Goal: Transaction & Acquisition: Purchase product/service

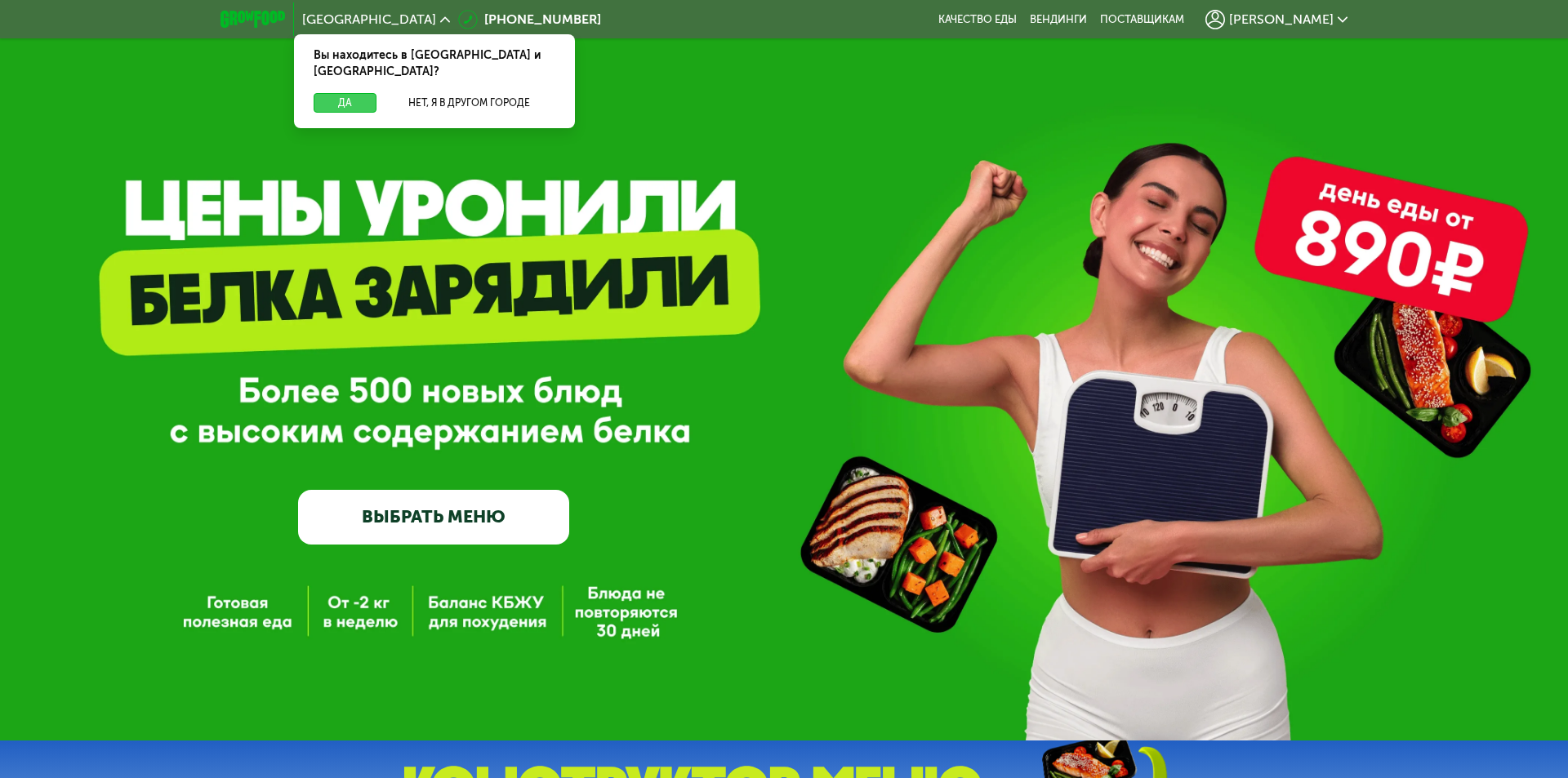
click at [338, 93] on button "Да" at bounding box center [345, 103] width 63 height 20
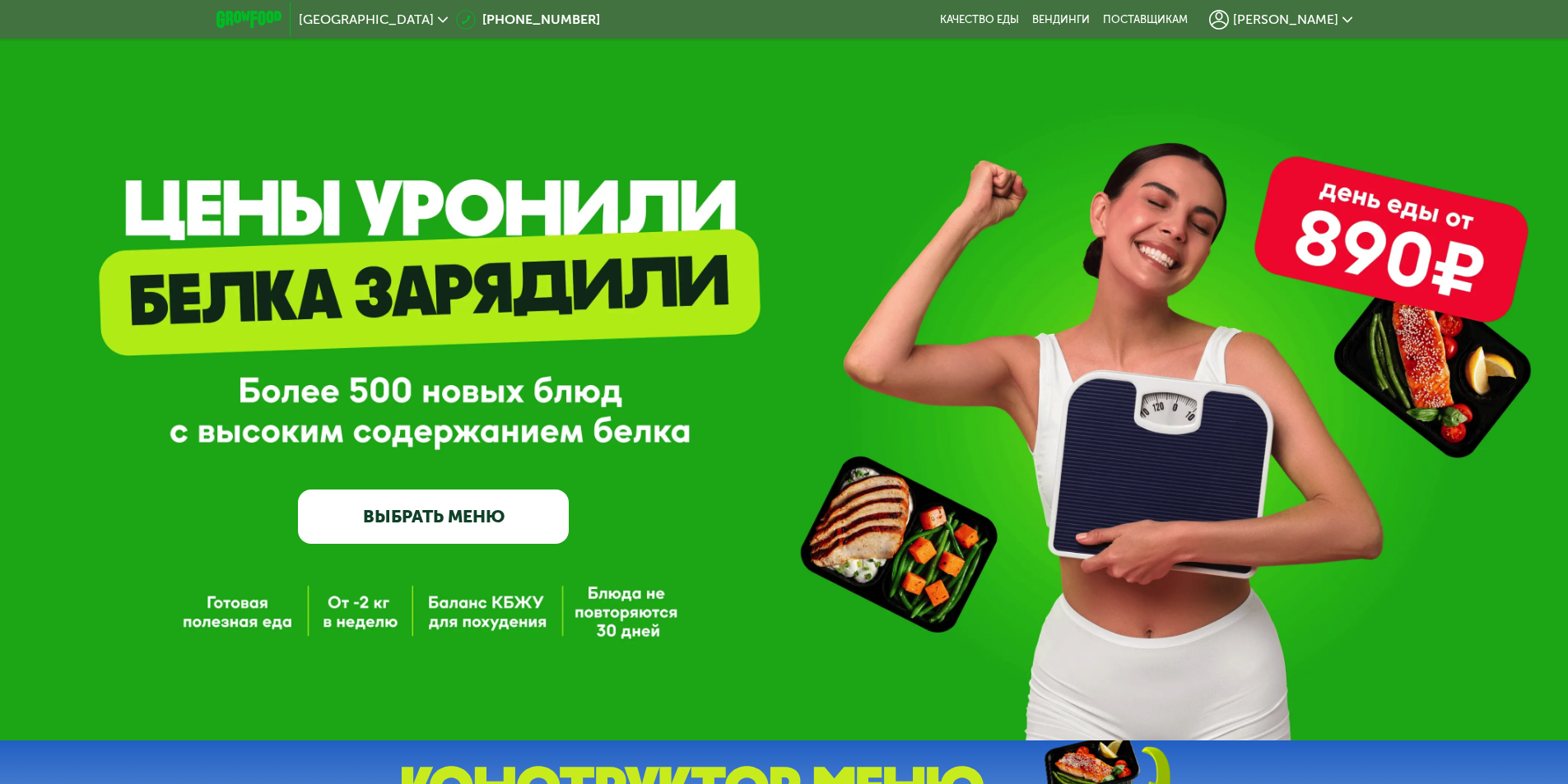
click at [220, 617] on div "GrowFood — доставка правильного питания ВЫБРАТЬ МЕНЮ" at bounding box center [784, 370] width 1568 height 740
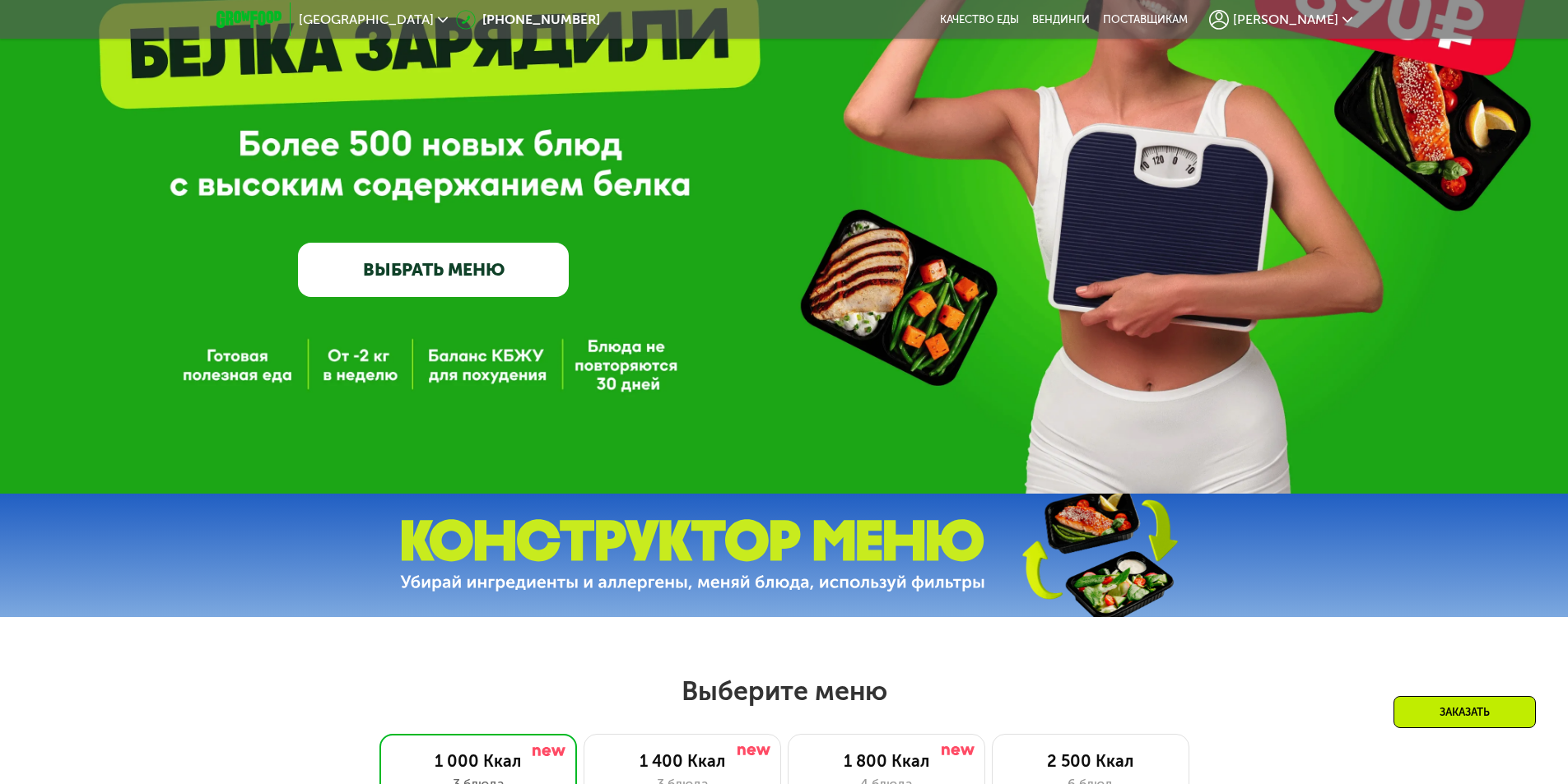
click at [492, 282] on link "ВЫБРАТЬ МЕНЮ" at bounding box center [432, 269] width 271 height 54
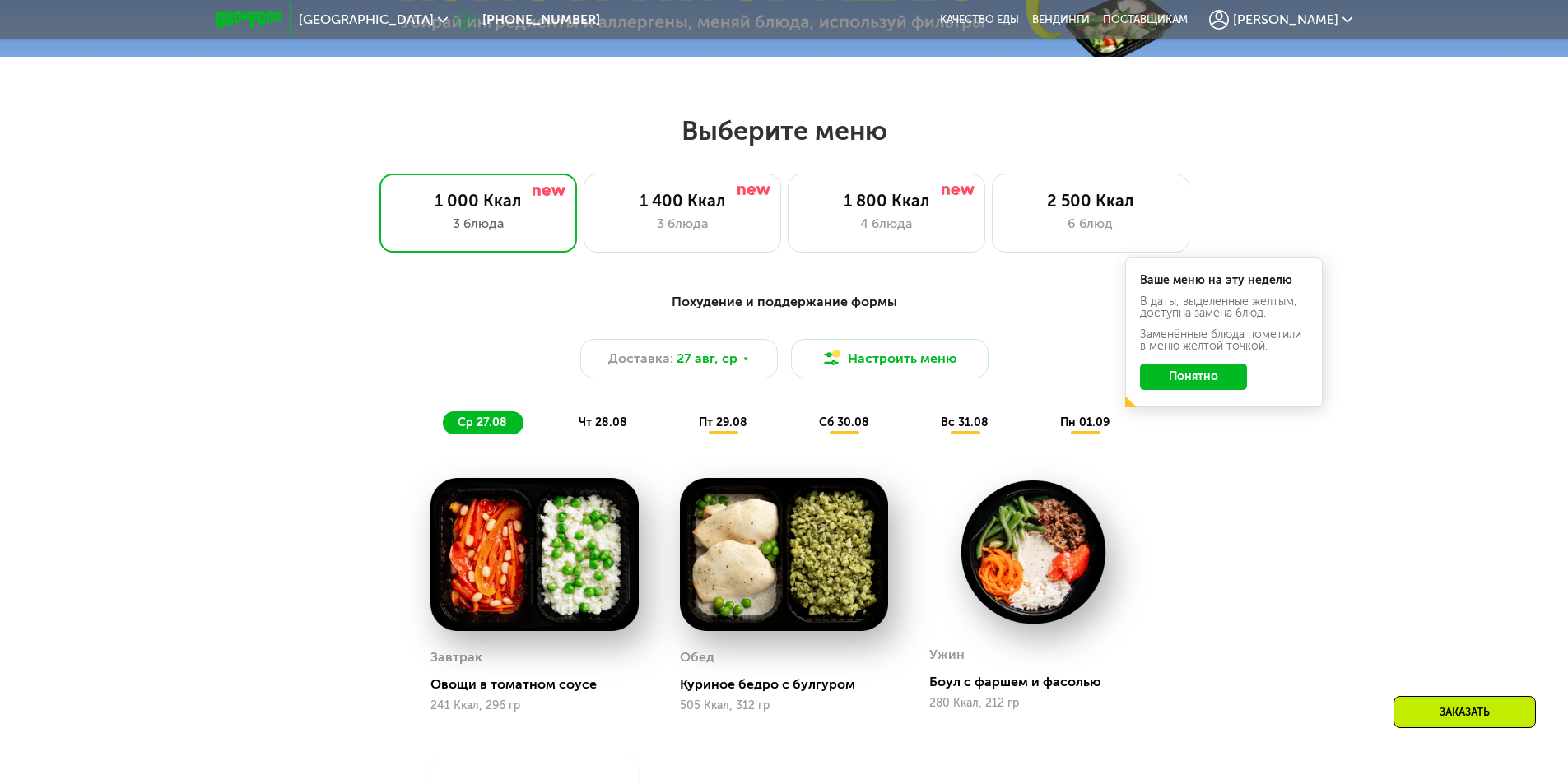
scroll to position [889, 0]
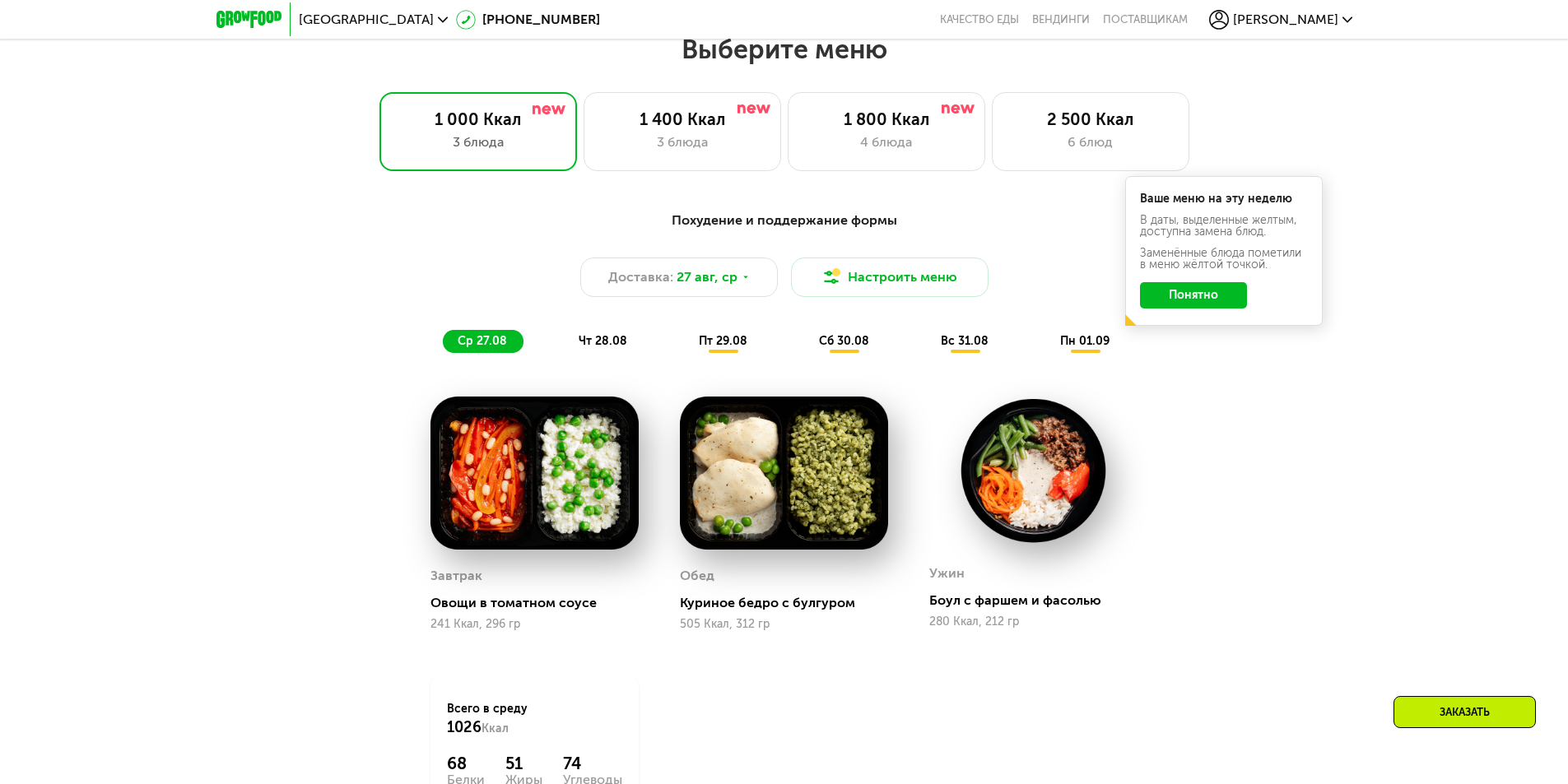
click at [1185, 300] on button "Понятно" at bounding box center [1193, 296] width 107 height 27
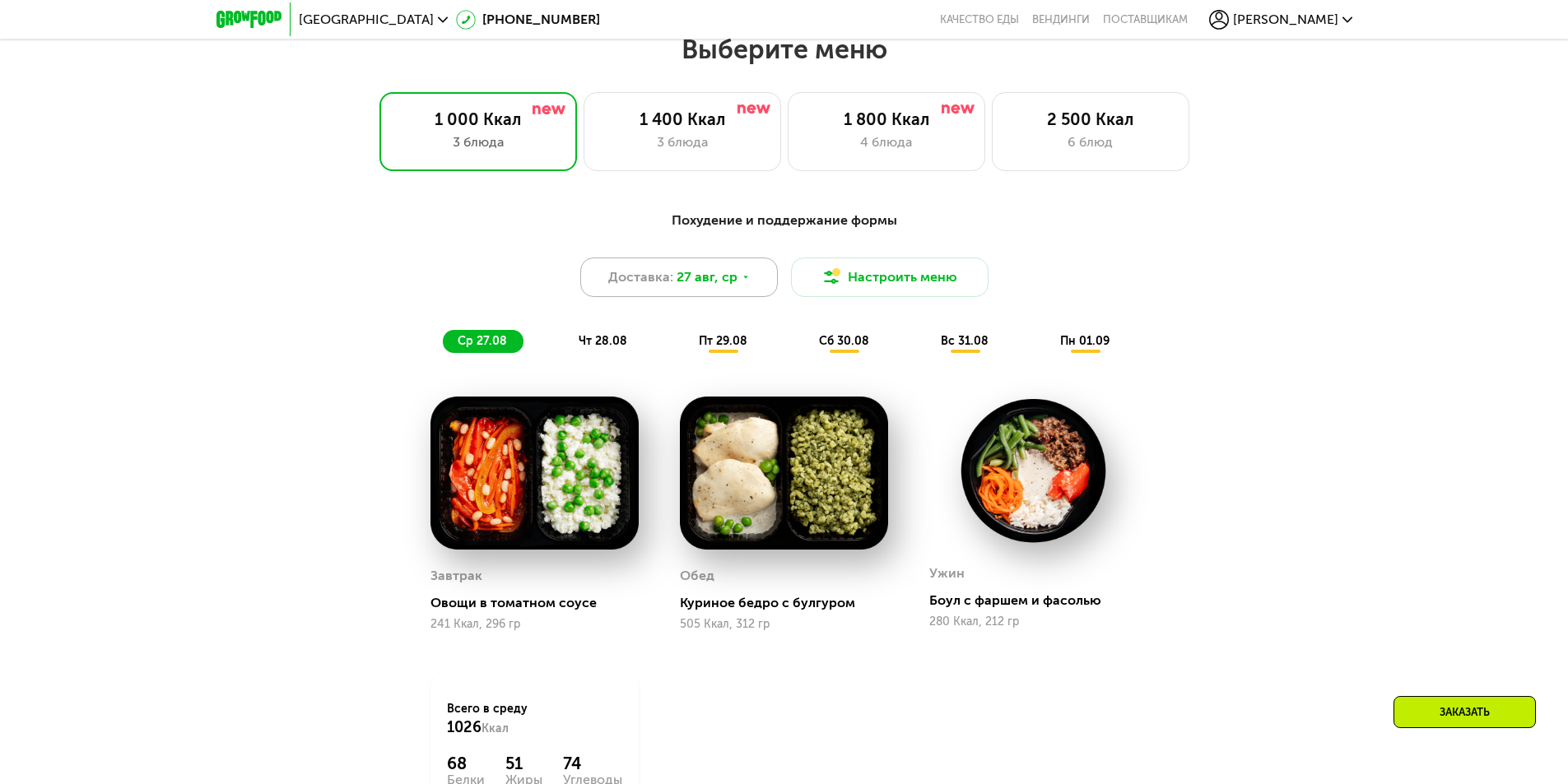
click at [752, 285] on div "Доставка: [DATE]" at bounding box center [679, 277] width 198 height 40
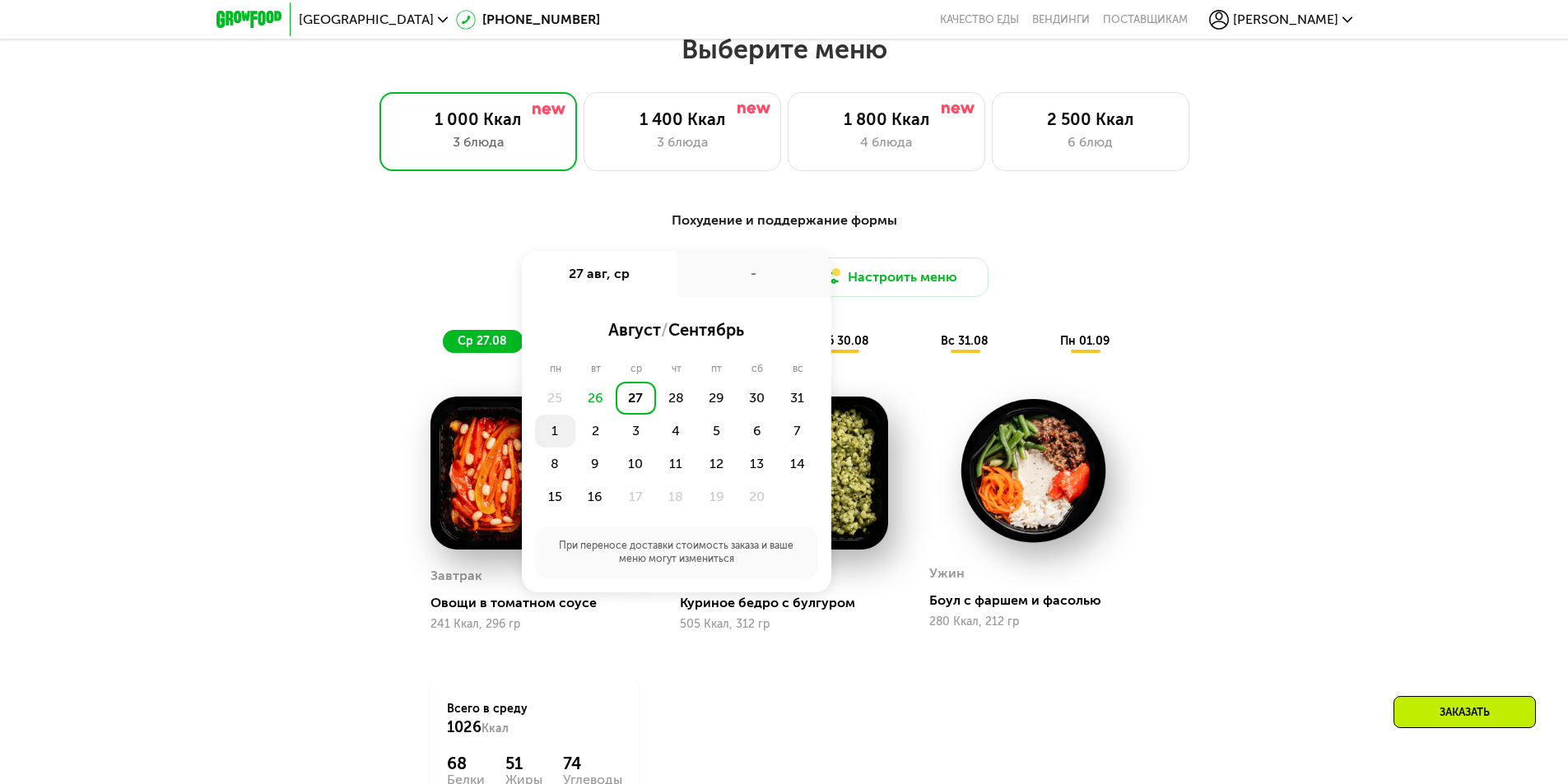
click at [575, 435] on div "1" at bounding box center [595, 430] width 40 height 33
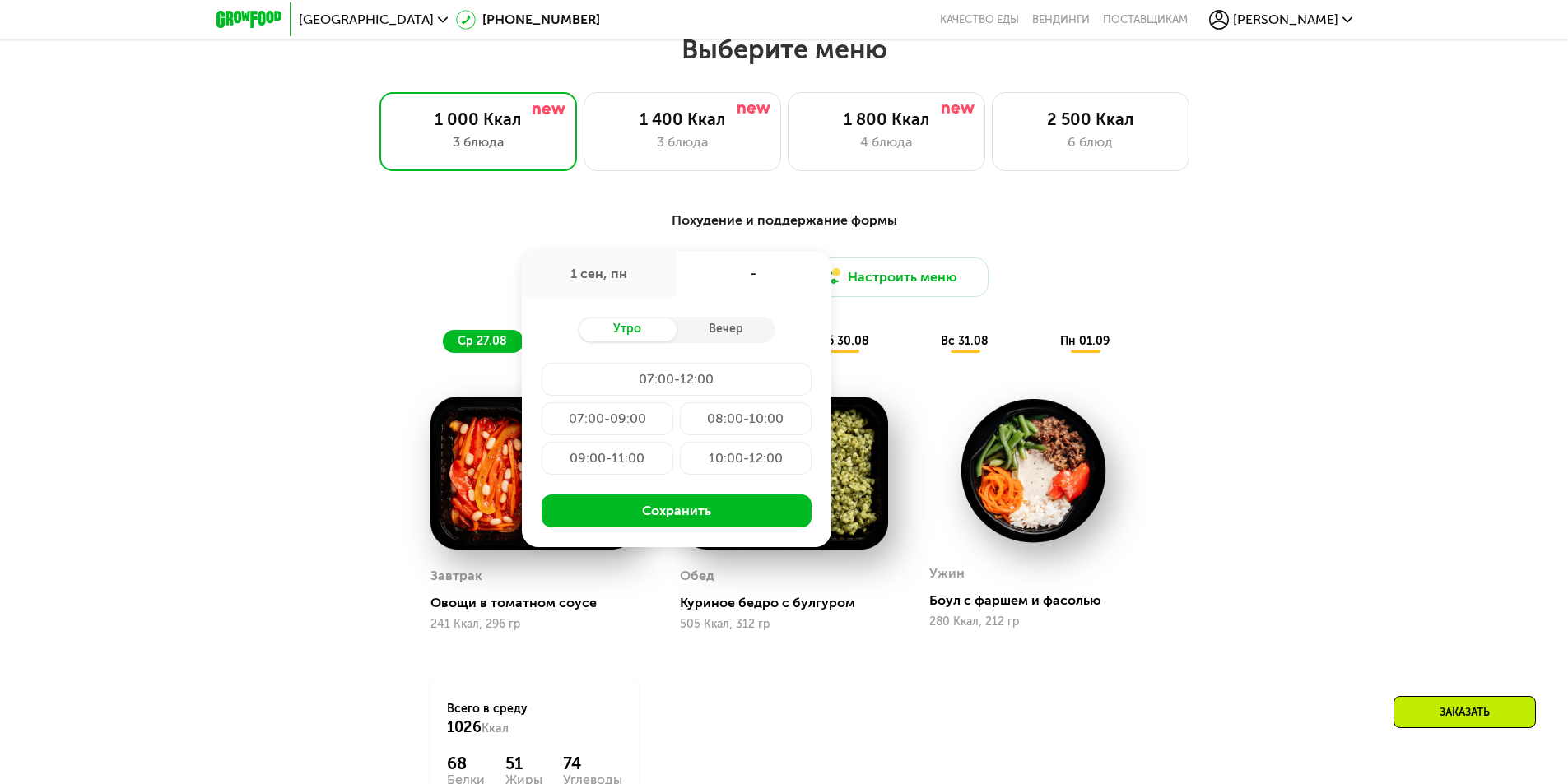
click at [679, 420] on div "07:00-09:00" at bounding box center [745, 418] width 132 height 33
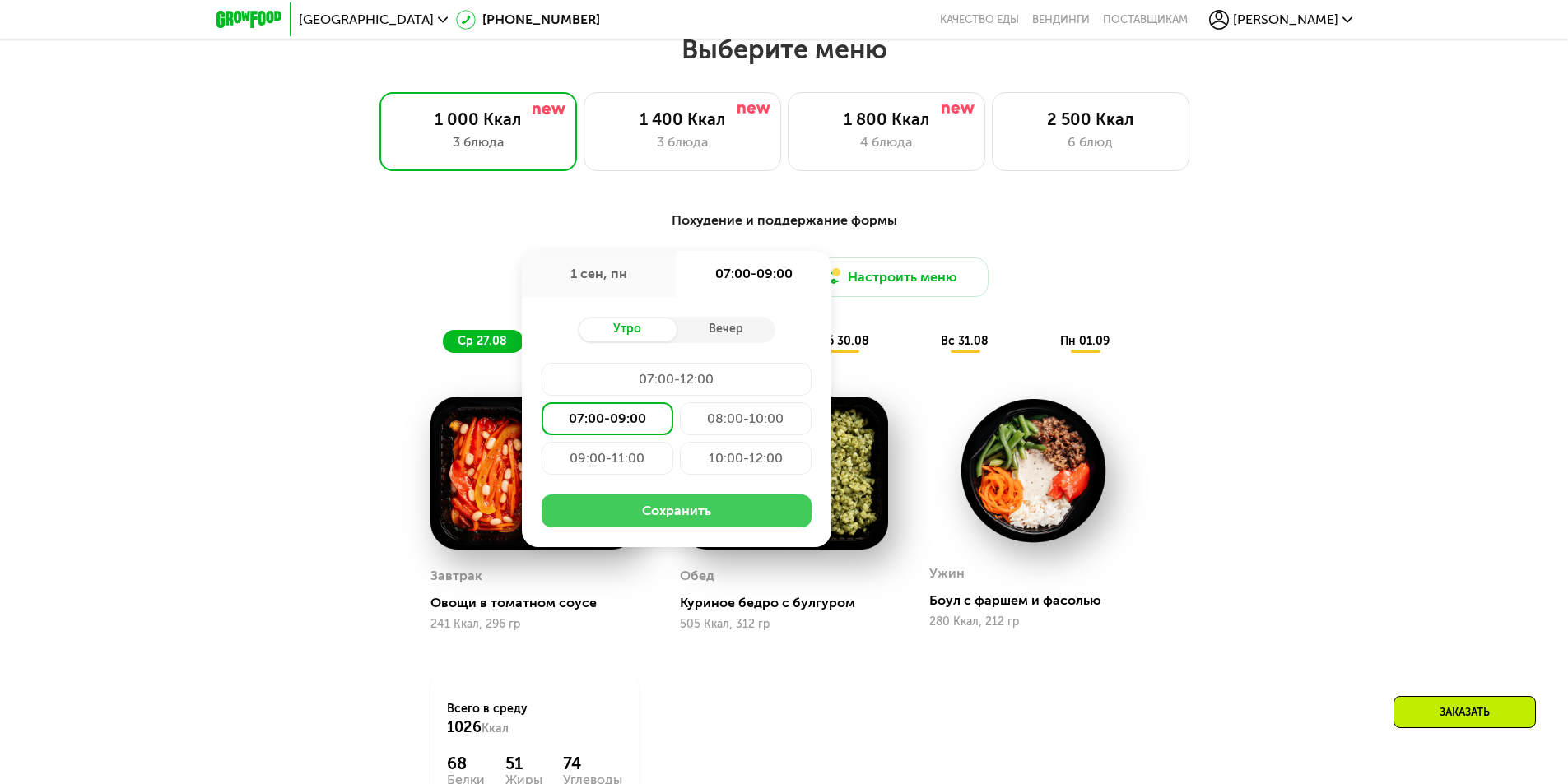
click at [755, 514] on button "Сохранить" at bounding box center [677, 510] width 270 height 33
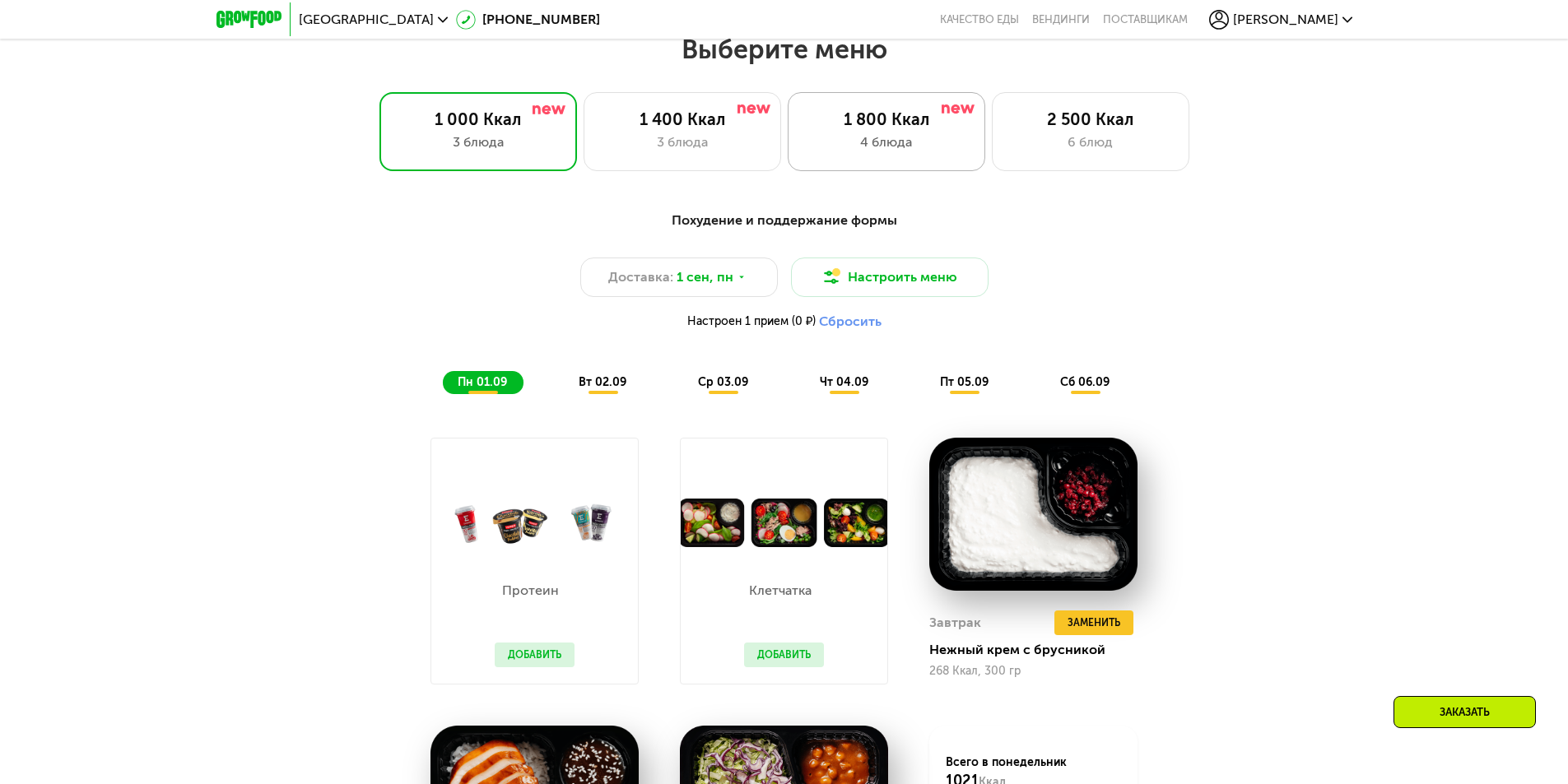
click at [844, 124] on div "1 800 Ккал" at bounding box center [886, 119] width 163 height 20
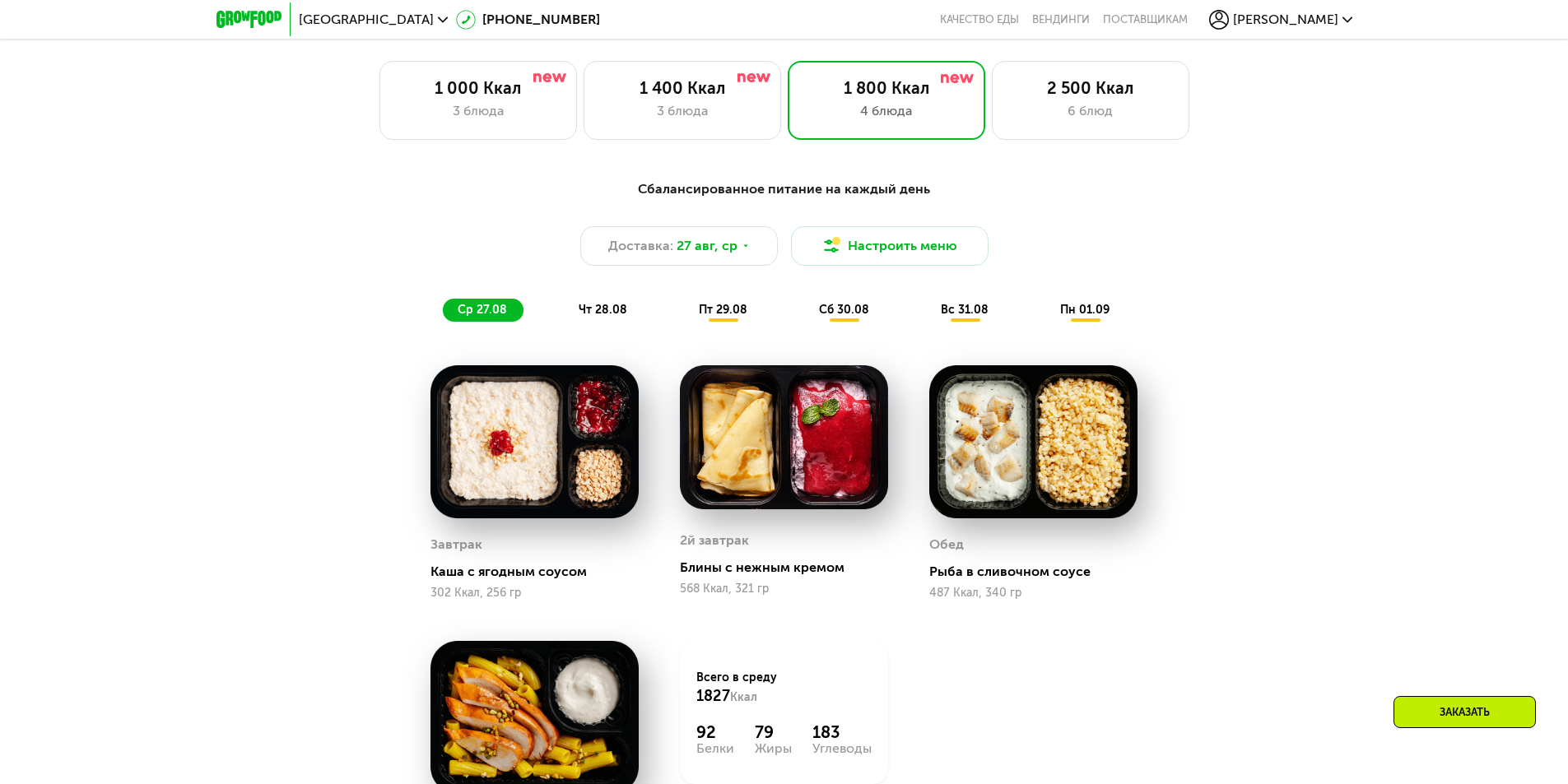
scroll to position [971, 0]
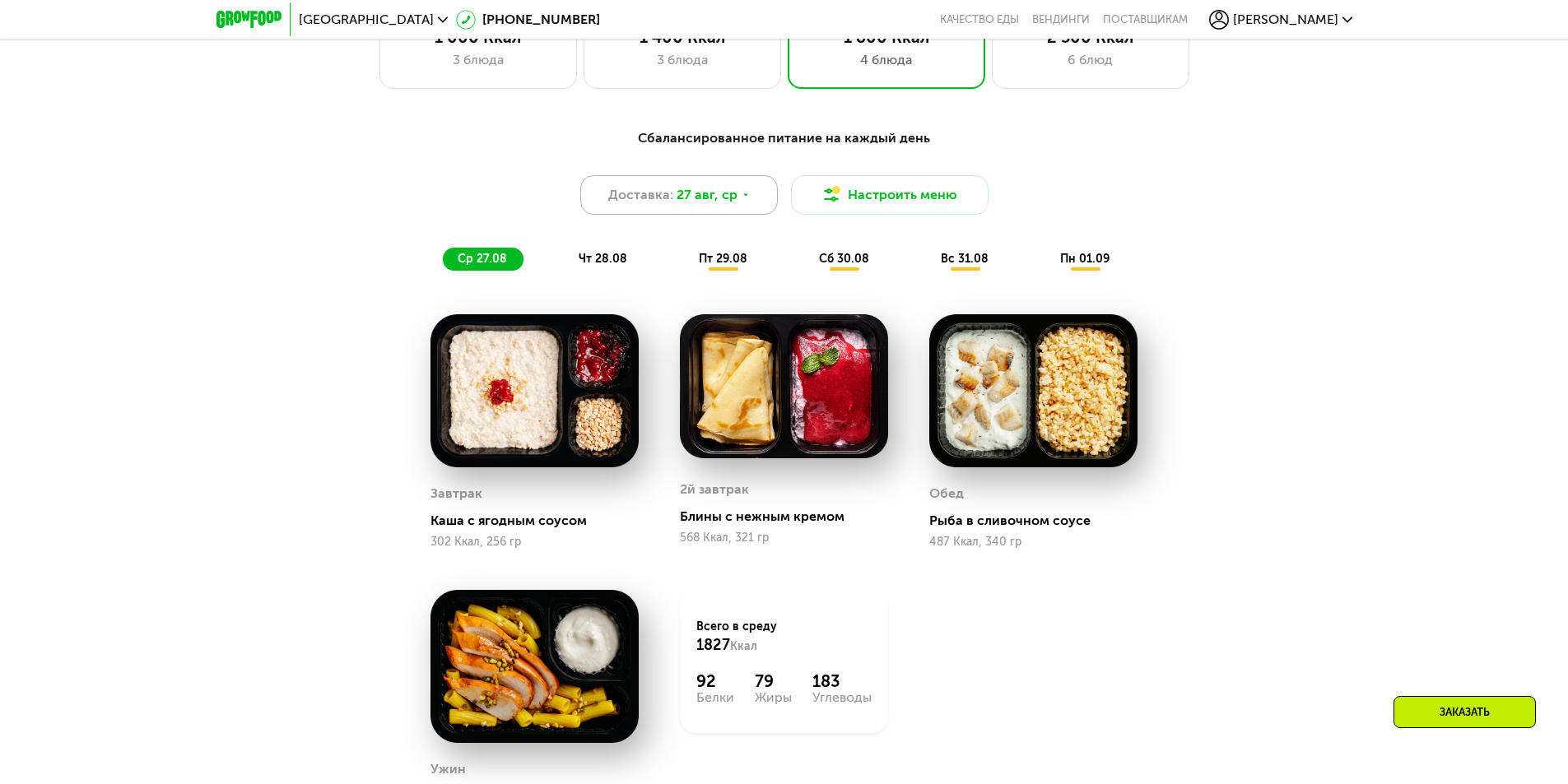
click at [754, 203] on div "Доставка: [DATE]" at bounding box center [679, 195] width 198 height 40
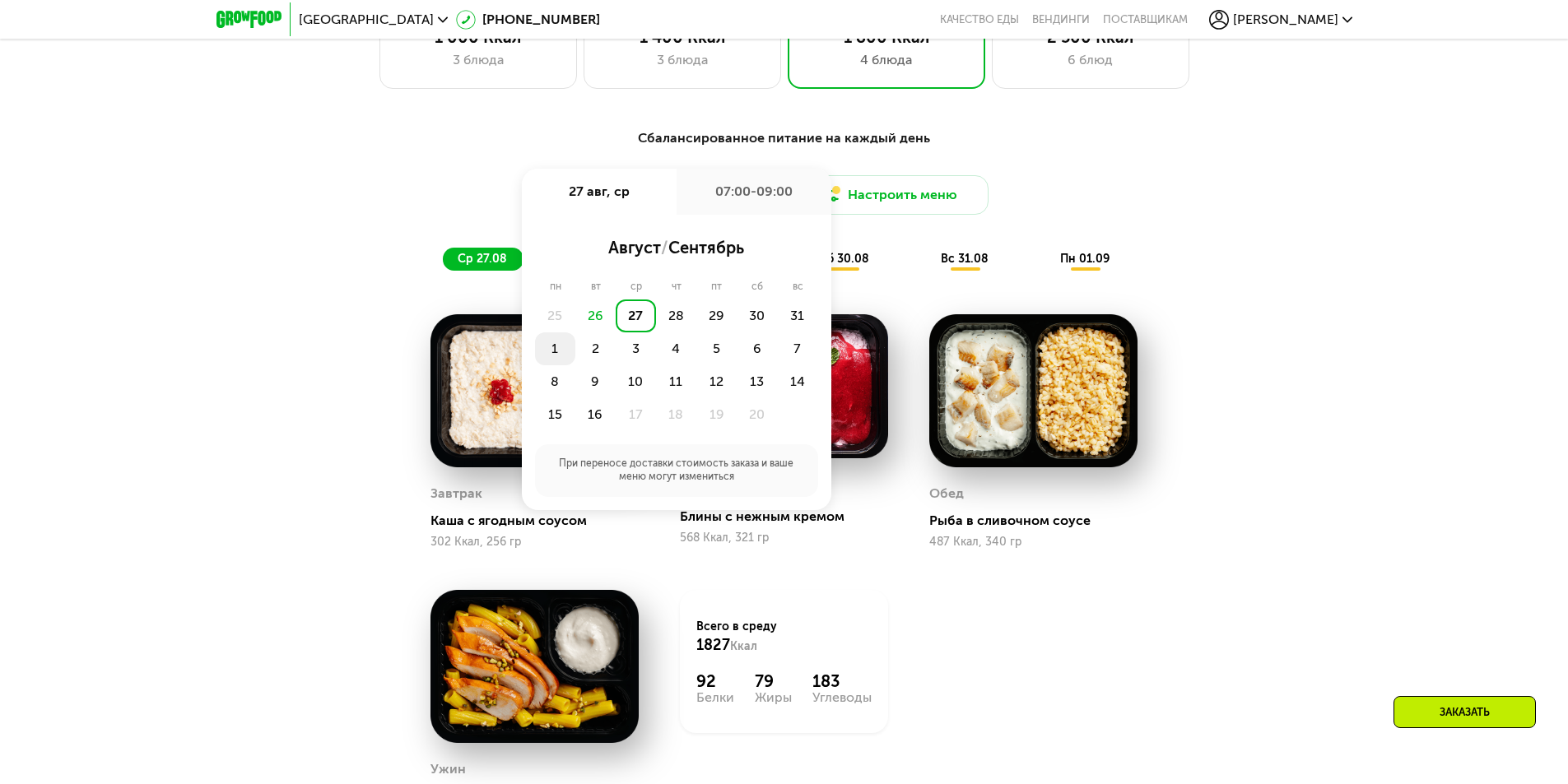
click at [575, 351] on div "1" at bounding box center [595, 349] width 40 height 33
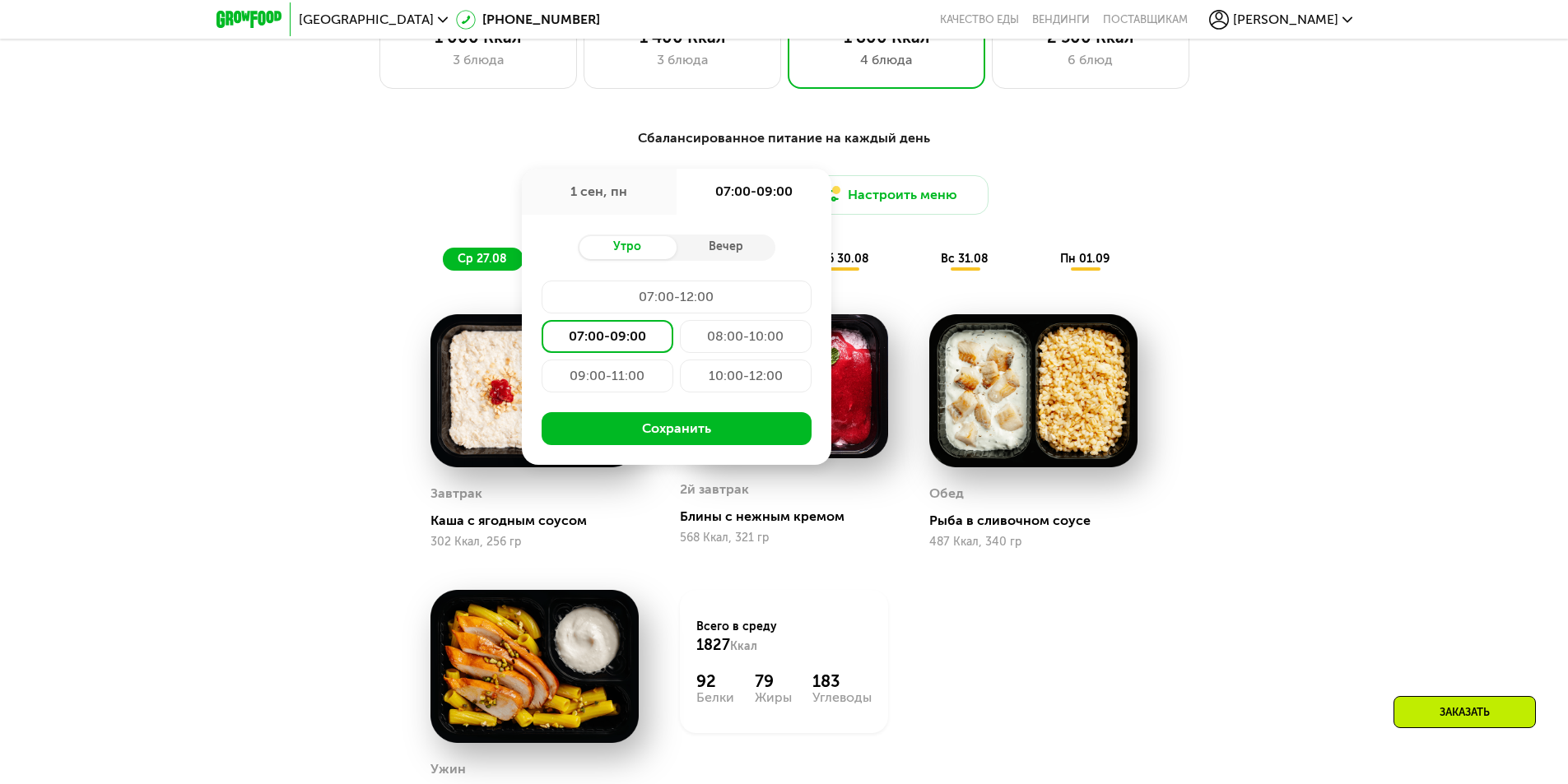
click at [628, 334] on div "07:00-09:00" at bounding box center [607, 336] width 132 height 33
click at [733, 435] on button "Сохранить" at bounding box center [677, 429] width 270 height 33
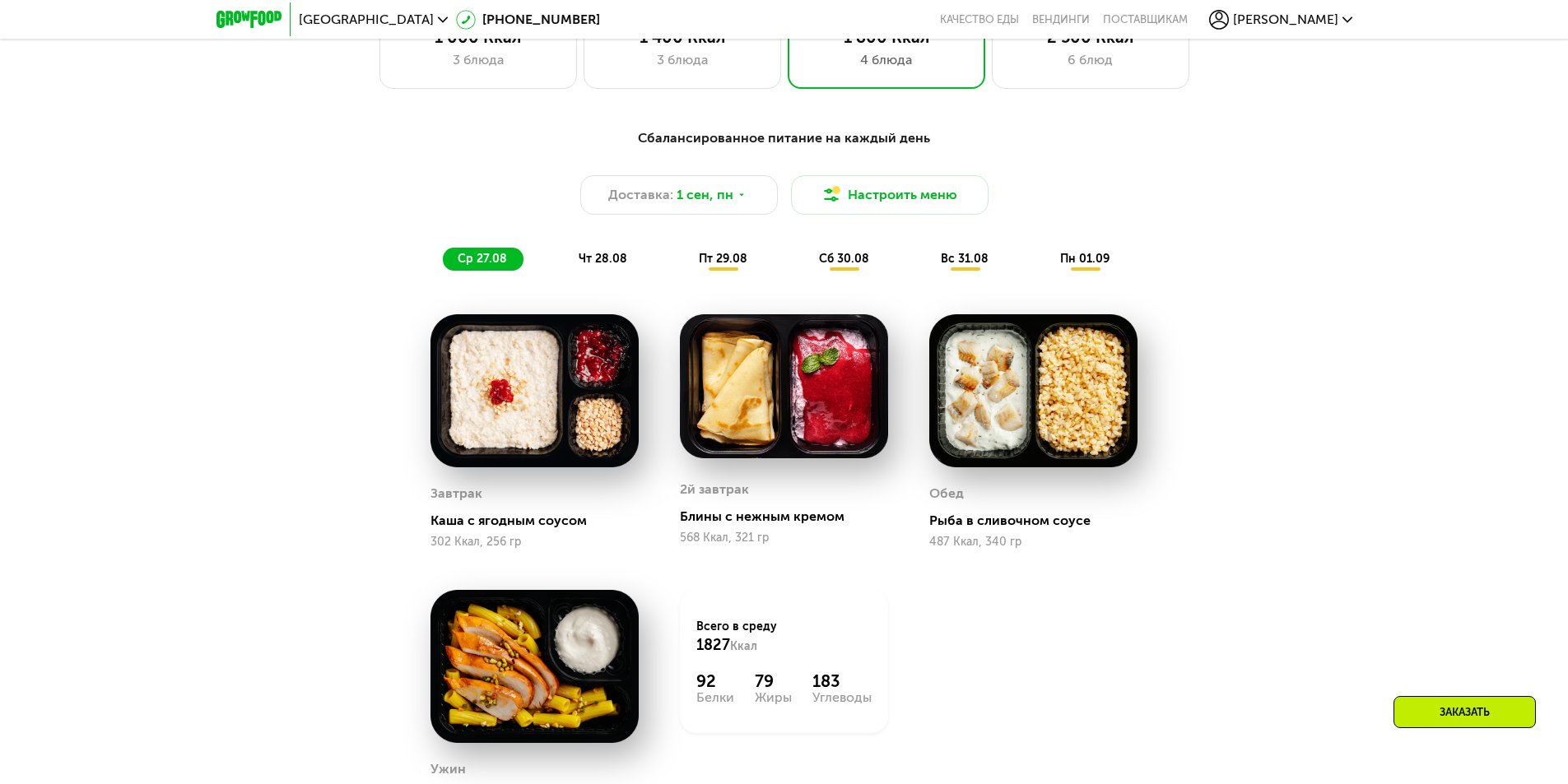
click at [1479, 710] on div "Заказать" at bounding box center [1464, 713] width 143 height 32
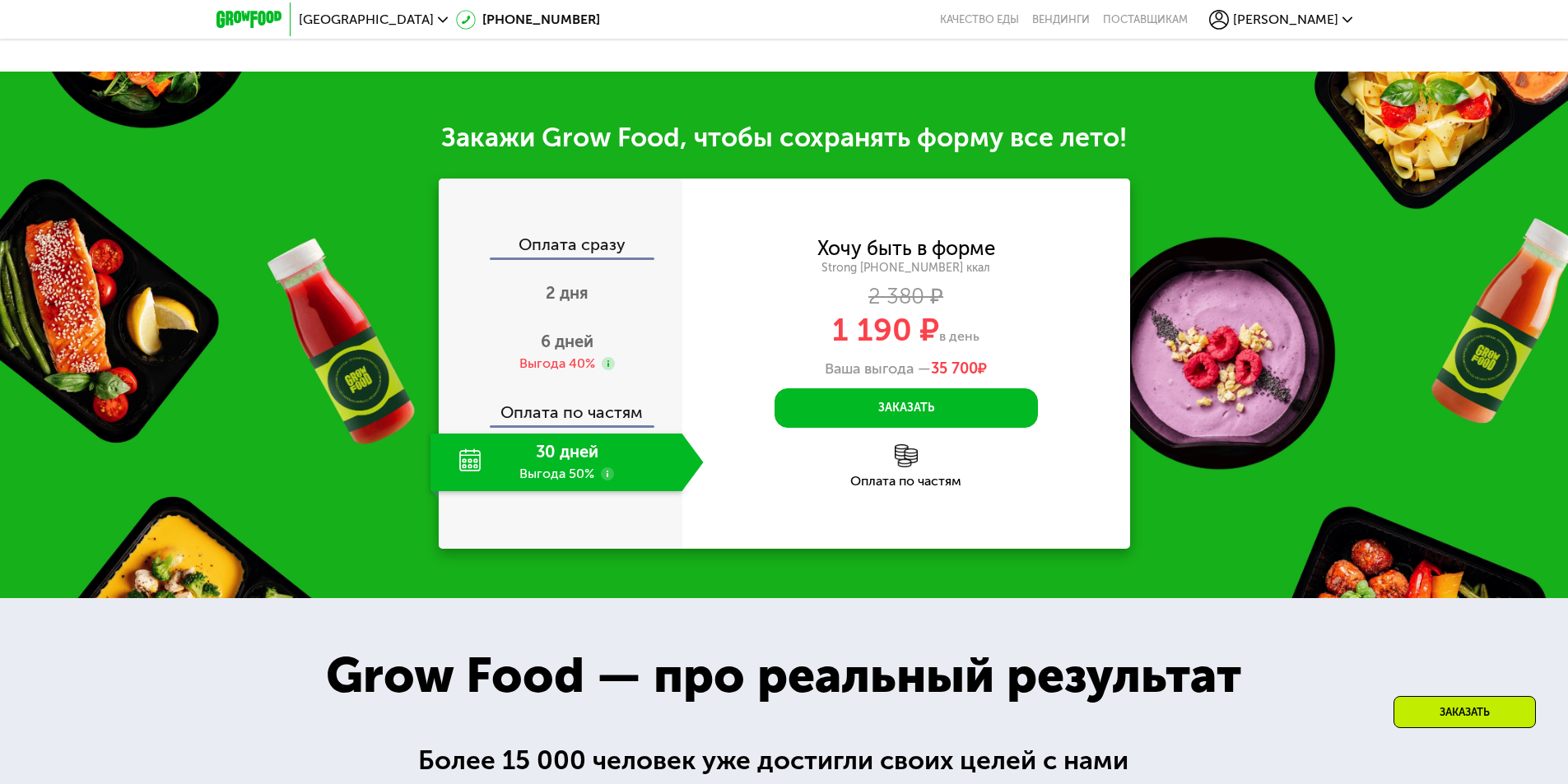
scroll to position [1911, 0]
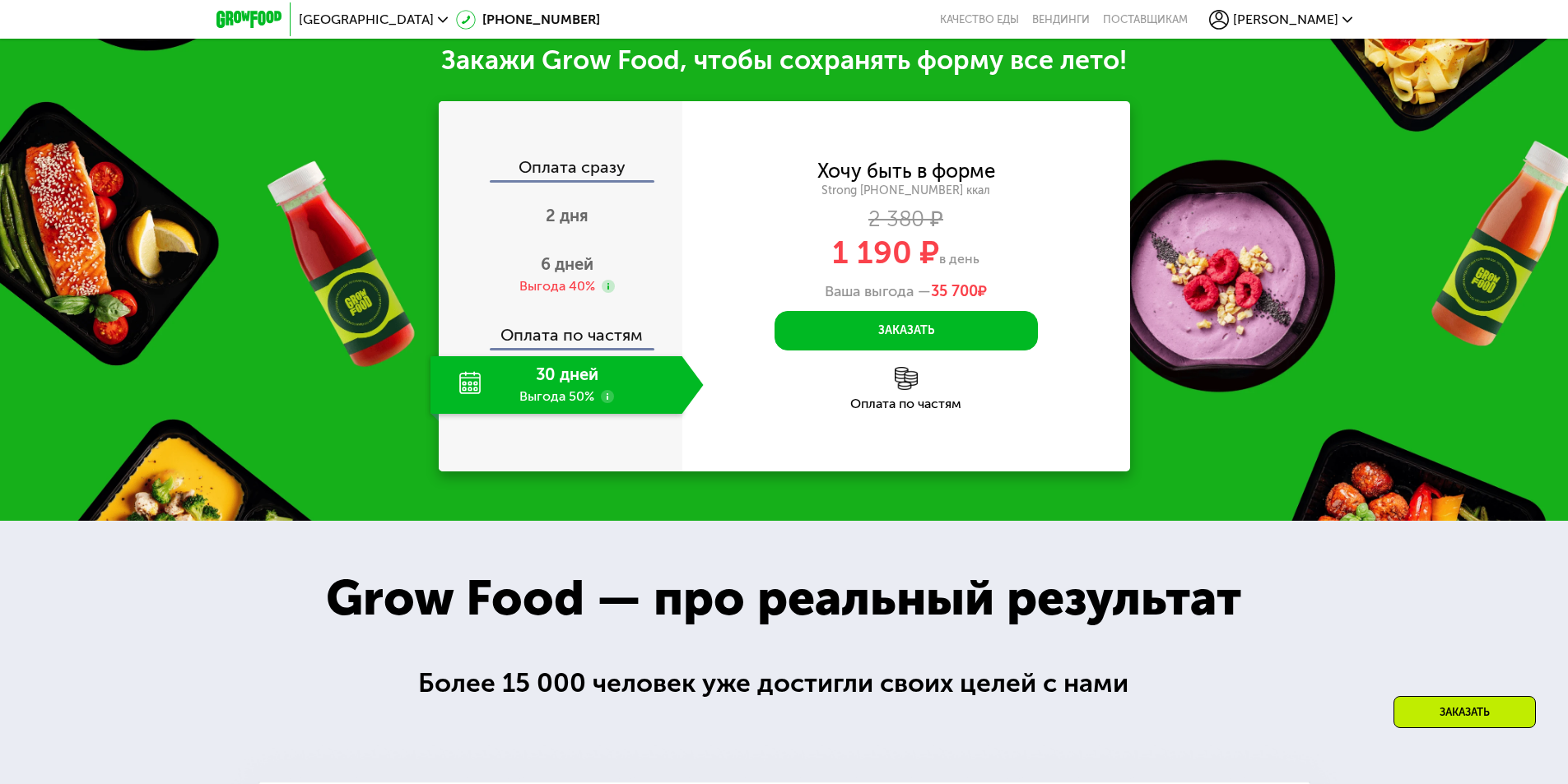
click at [538, 390] on div "30 дней Выгода 50%" at bounding box center [556, 385] width 252 height 58
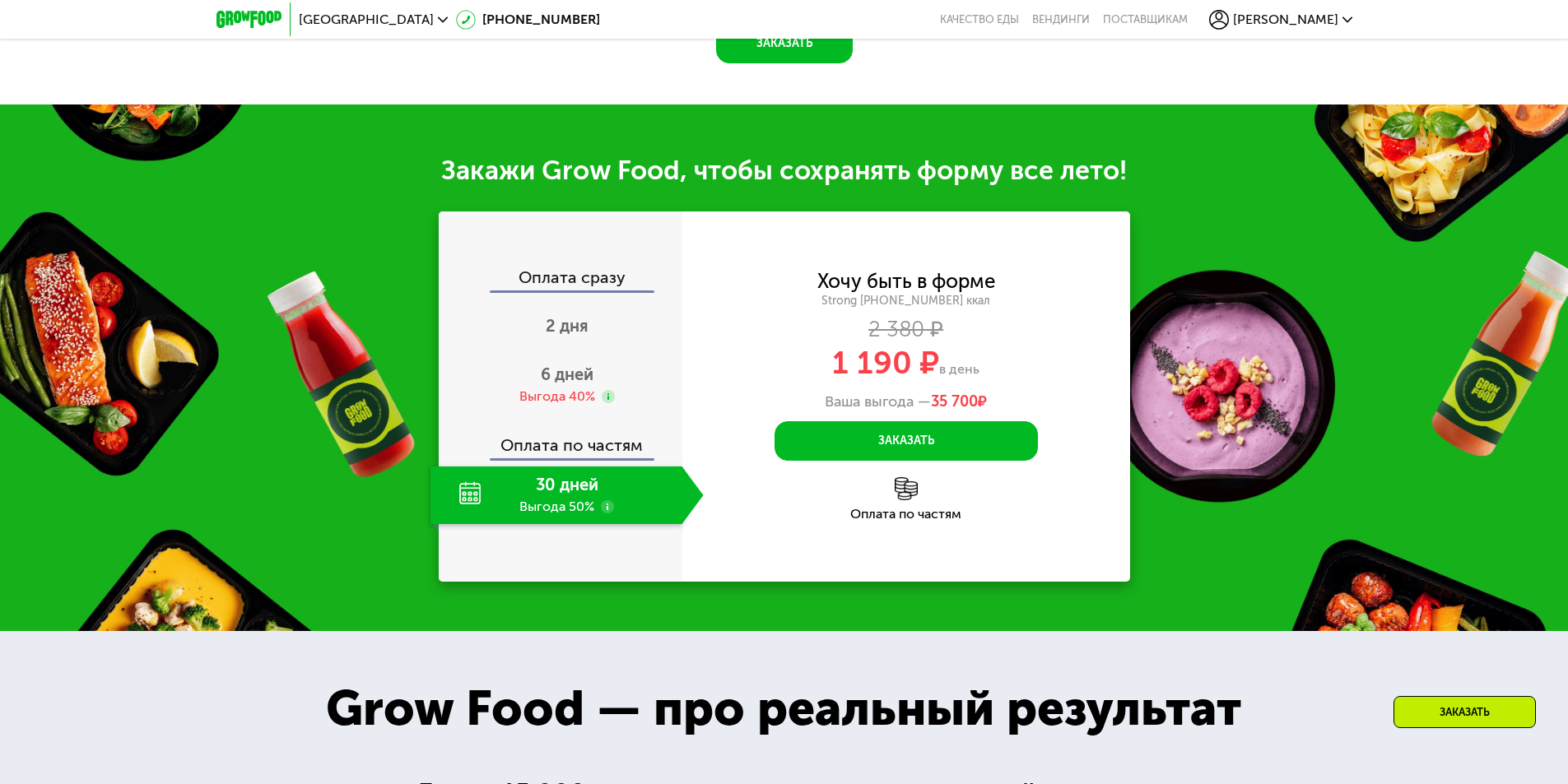
scroll to position [1581, 0]
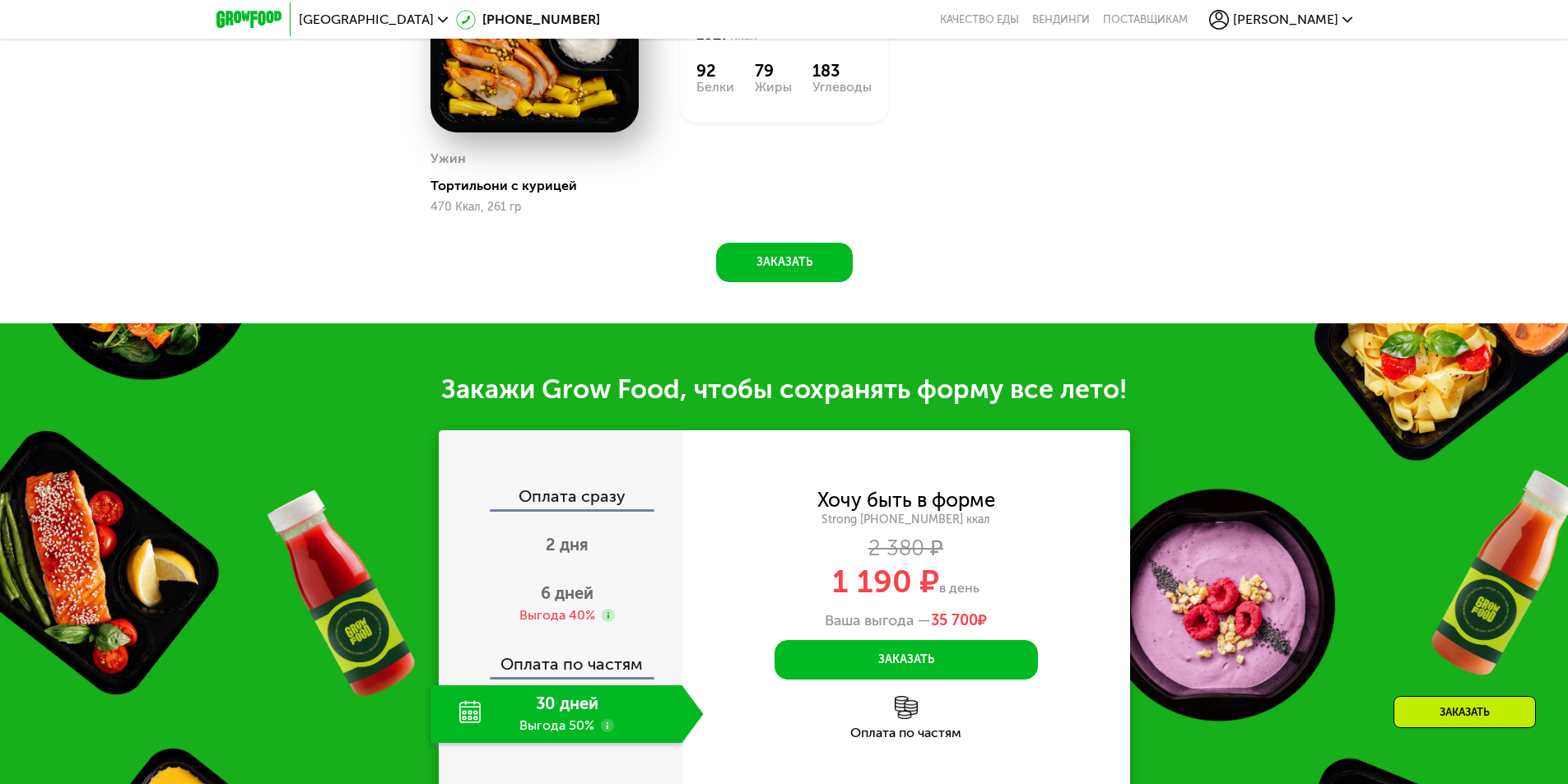
click at [609, 672] on div "Оплата по частям" at bounding box center [561, 659] width 242 height 38
click at [611, 622] on use at bounding box center [608, 616] width 13 height 13
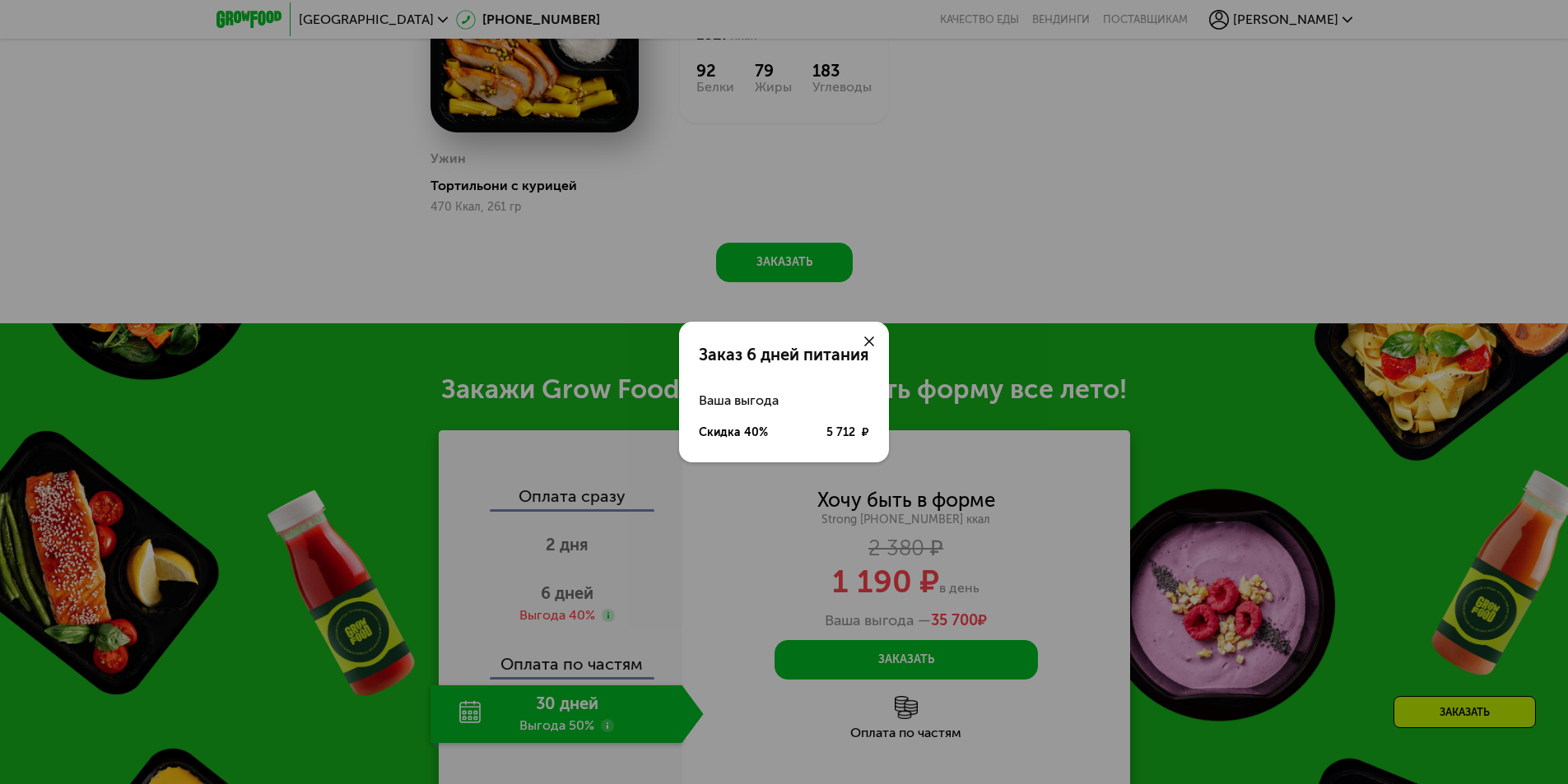
click at [866, 339] on icon at bounding box center [869, 341] width 10 height 10
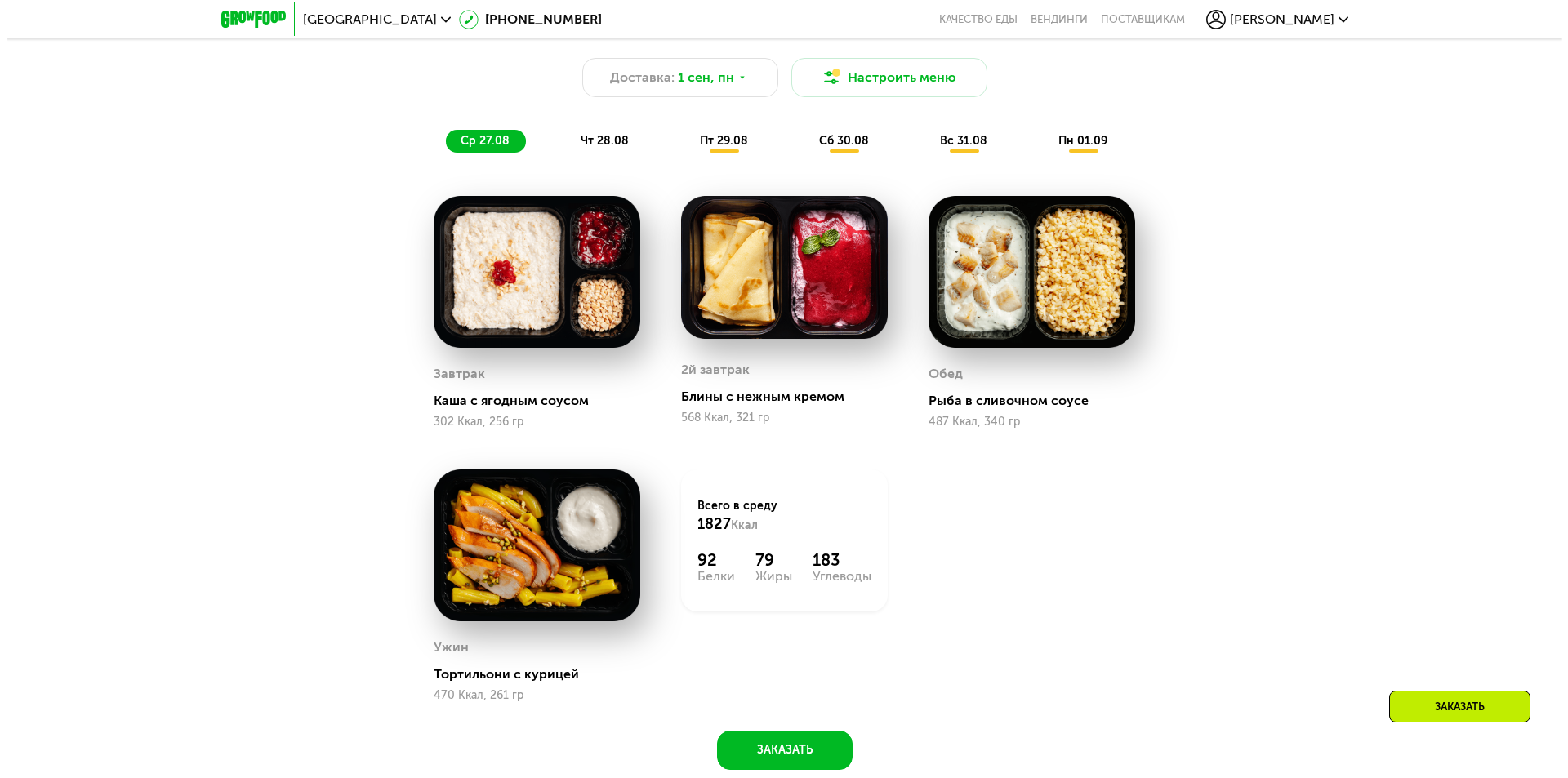
scroll to position [835, 0]
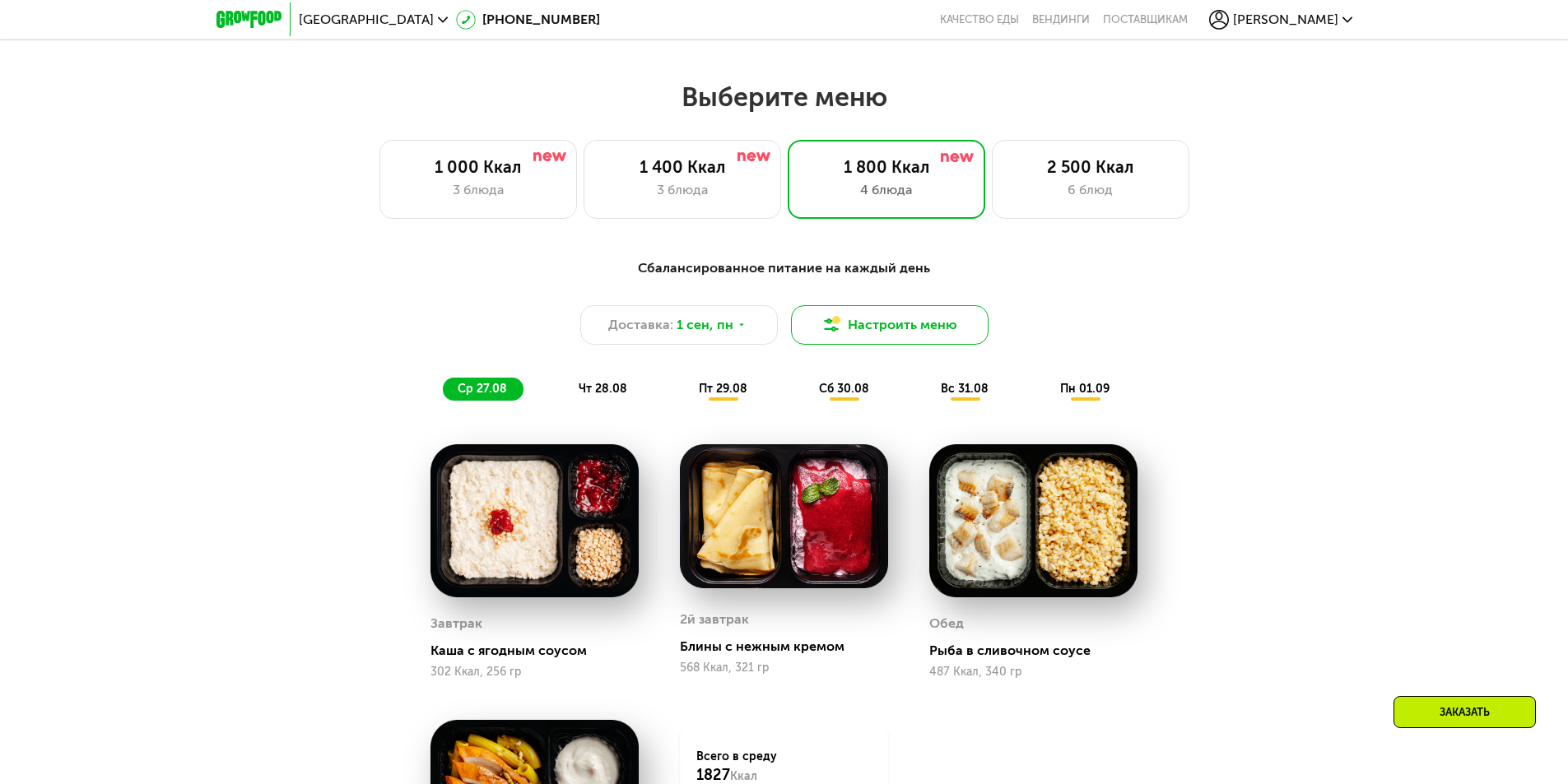
click at [936, 329] on button "Настроить меню" at bounding box center [889, 325] width 198 height 40
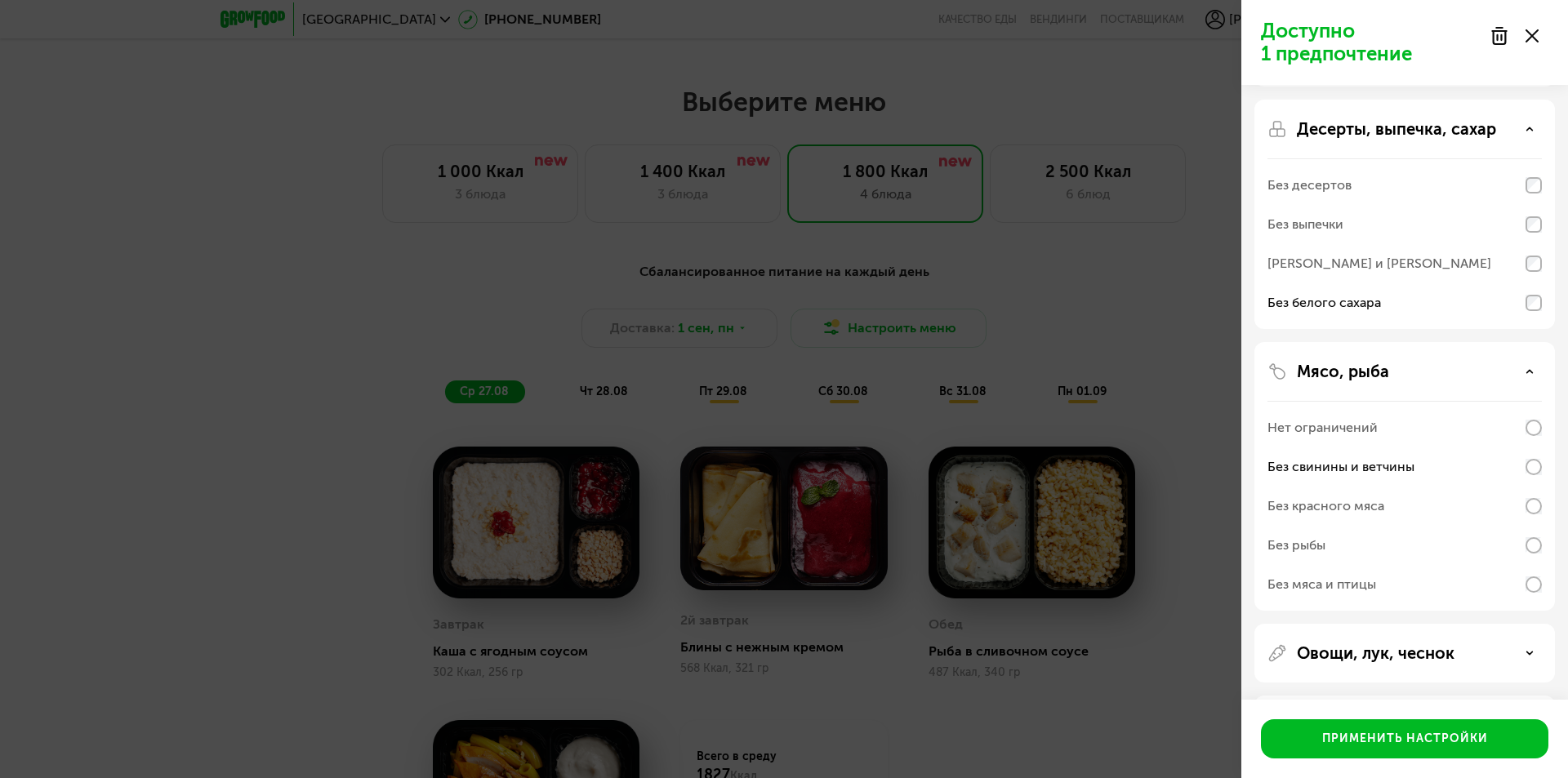
scroll to position [141, 0]
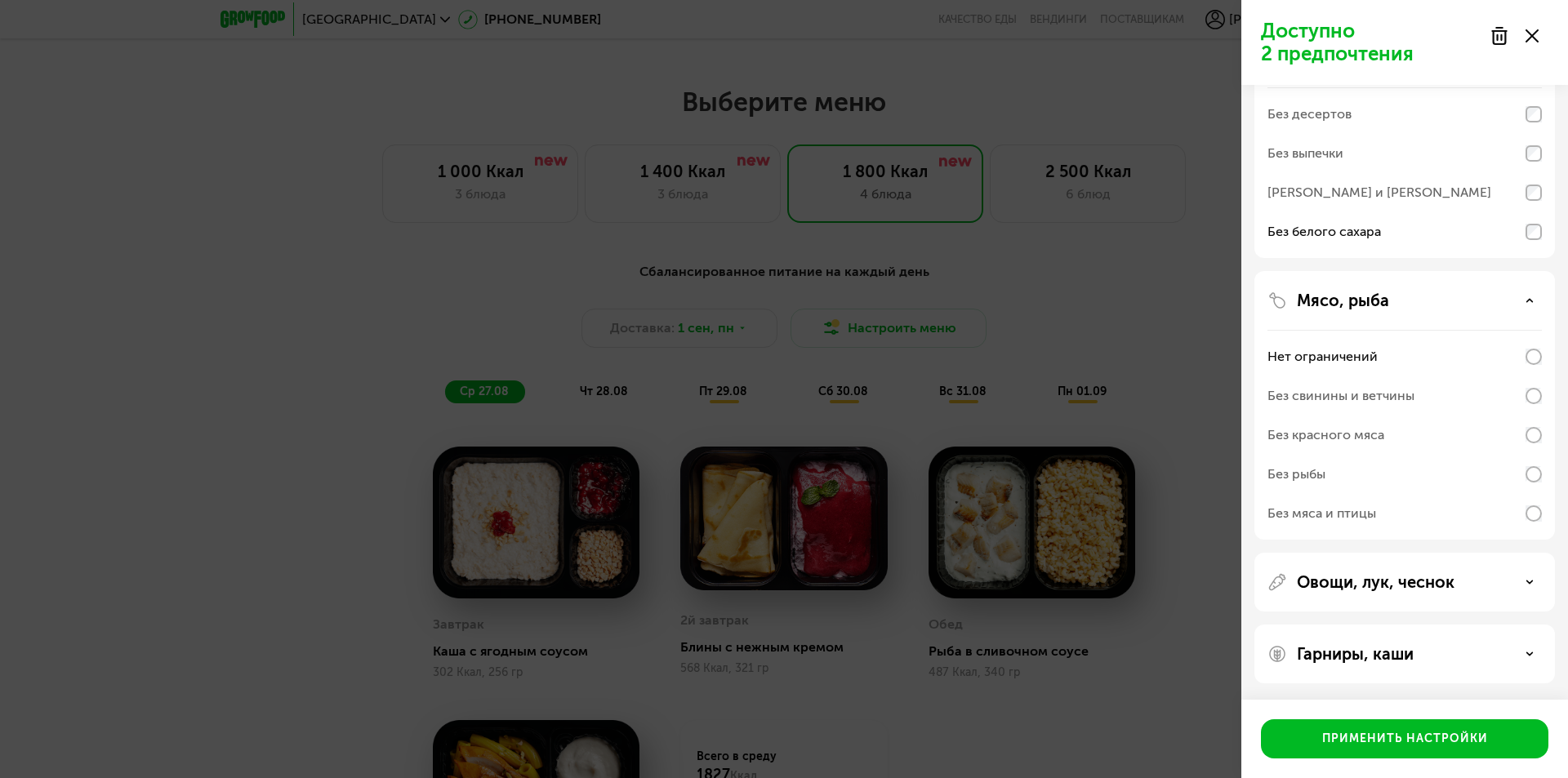
click at [1527, 585] on icon at bounding box center [1529, 582] width 8 height 8
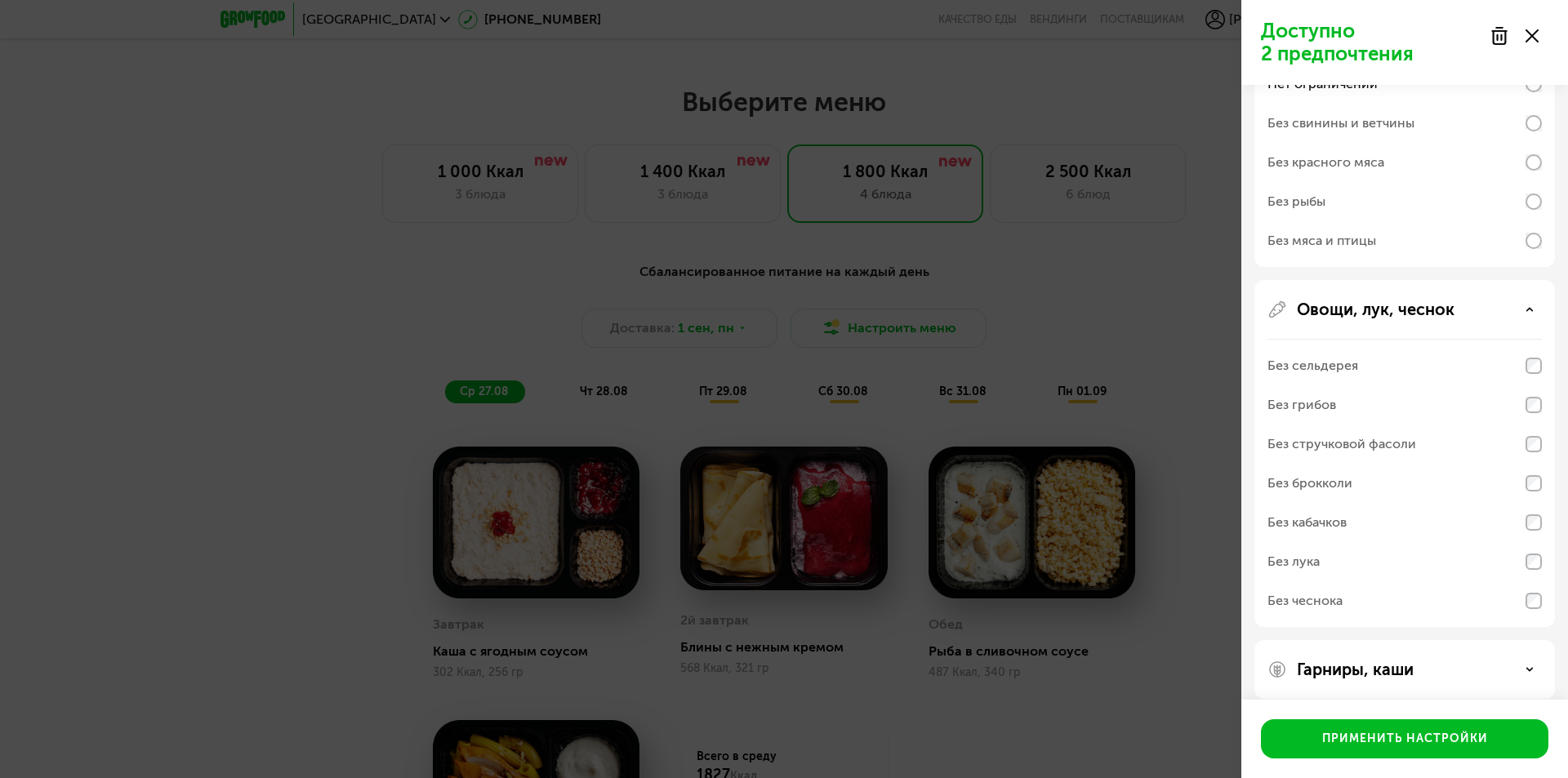
scroll to position [429, 0]
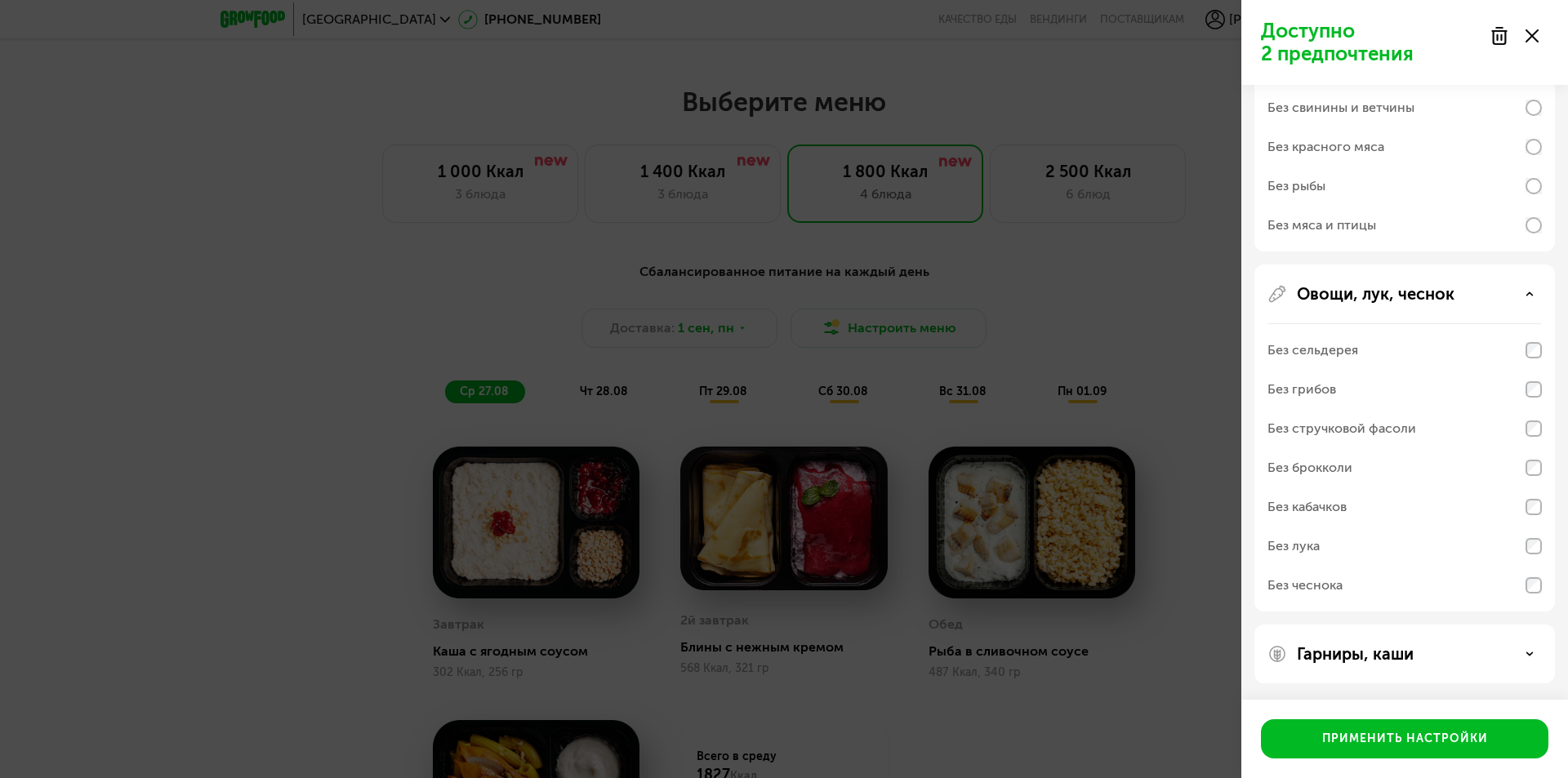
click at [1535, 655] on div "Гарниры, каши" at bounding box center [1404, 654] width 274 height 20
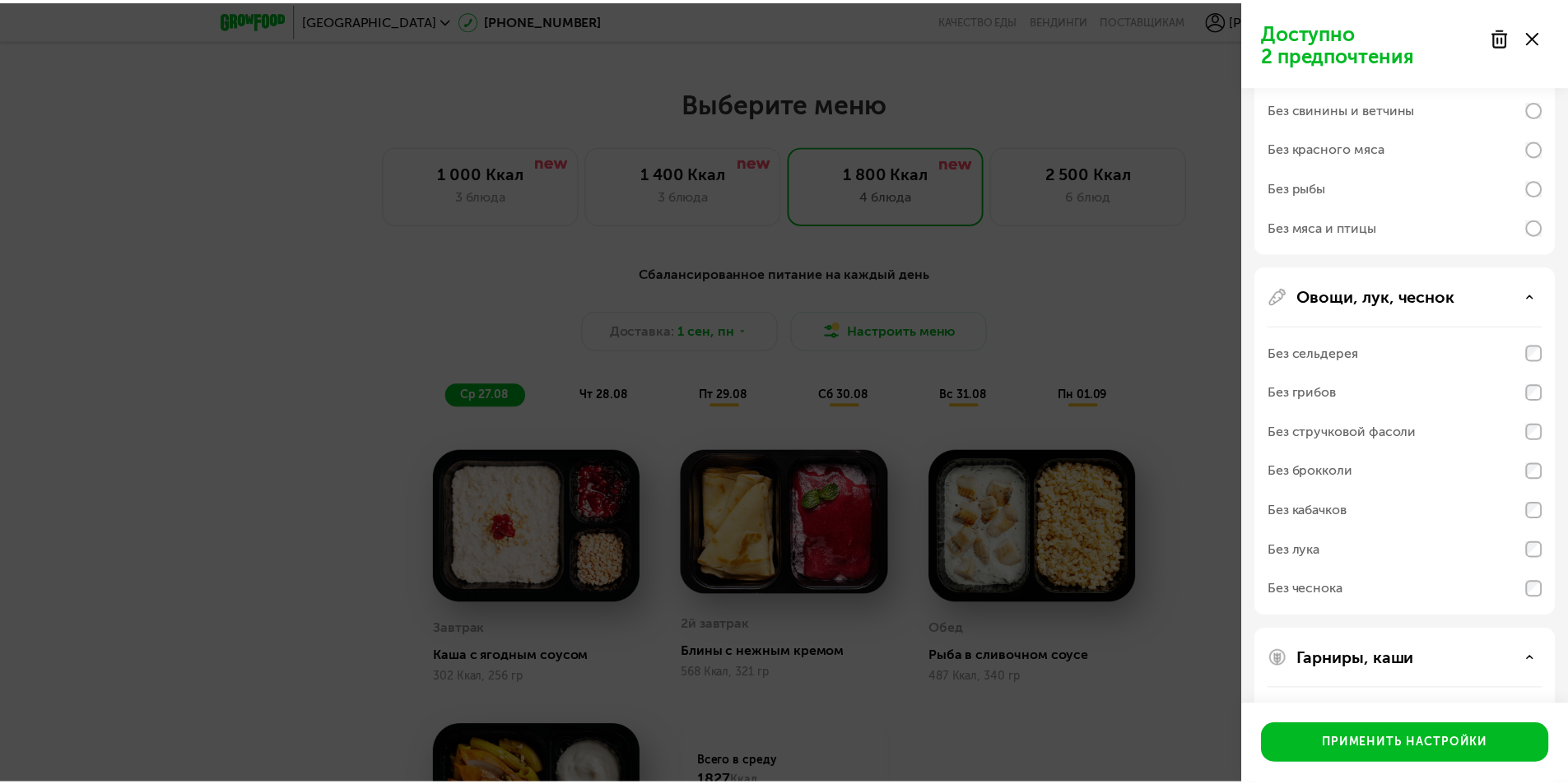
scroll to position [644, 0]
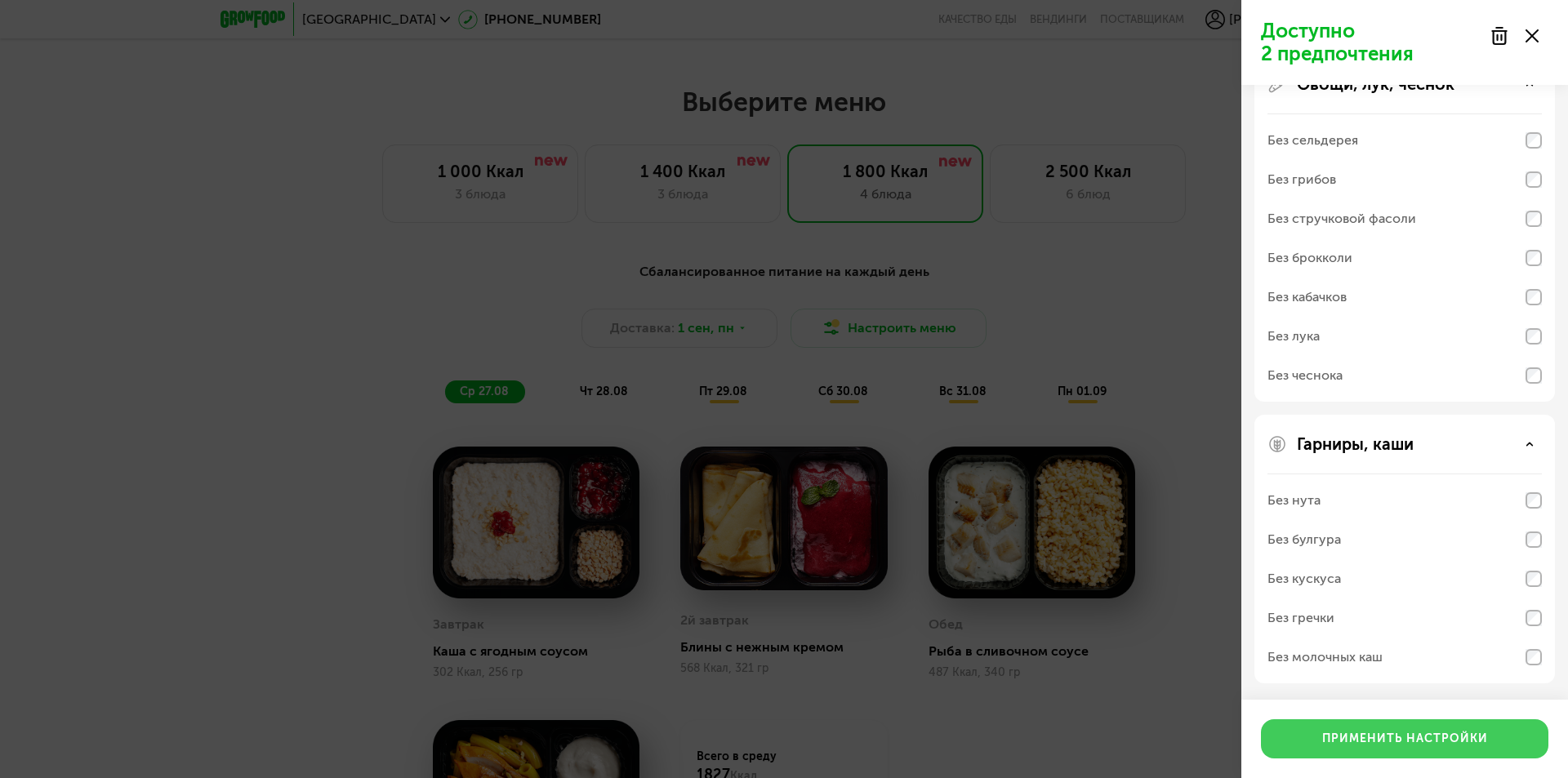
click at [1401, 735] on div "Применить настройки" at bounding box center [1405, 738] width 166 height 16
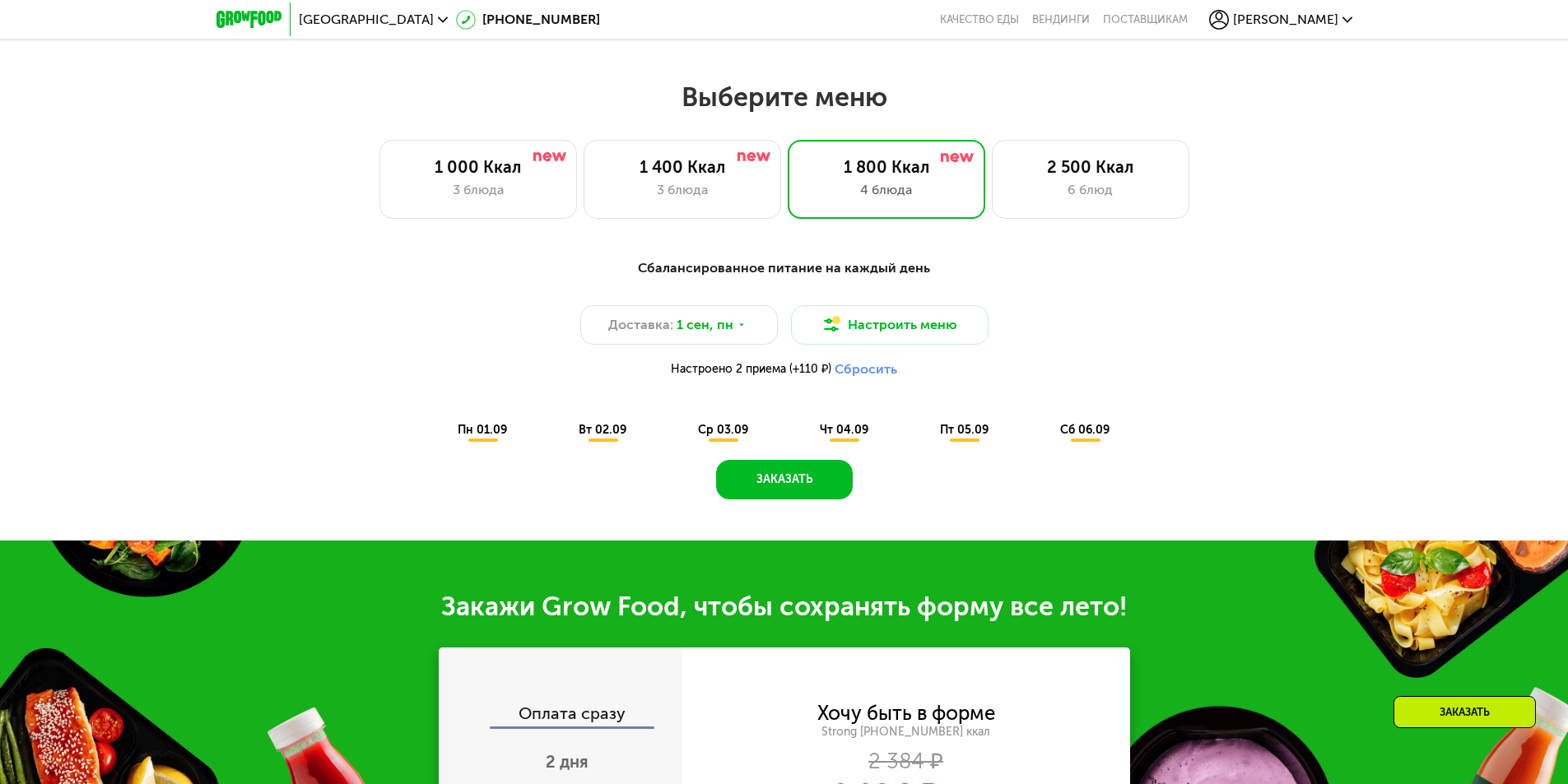
scroll to position [924, 0]
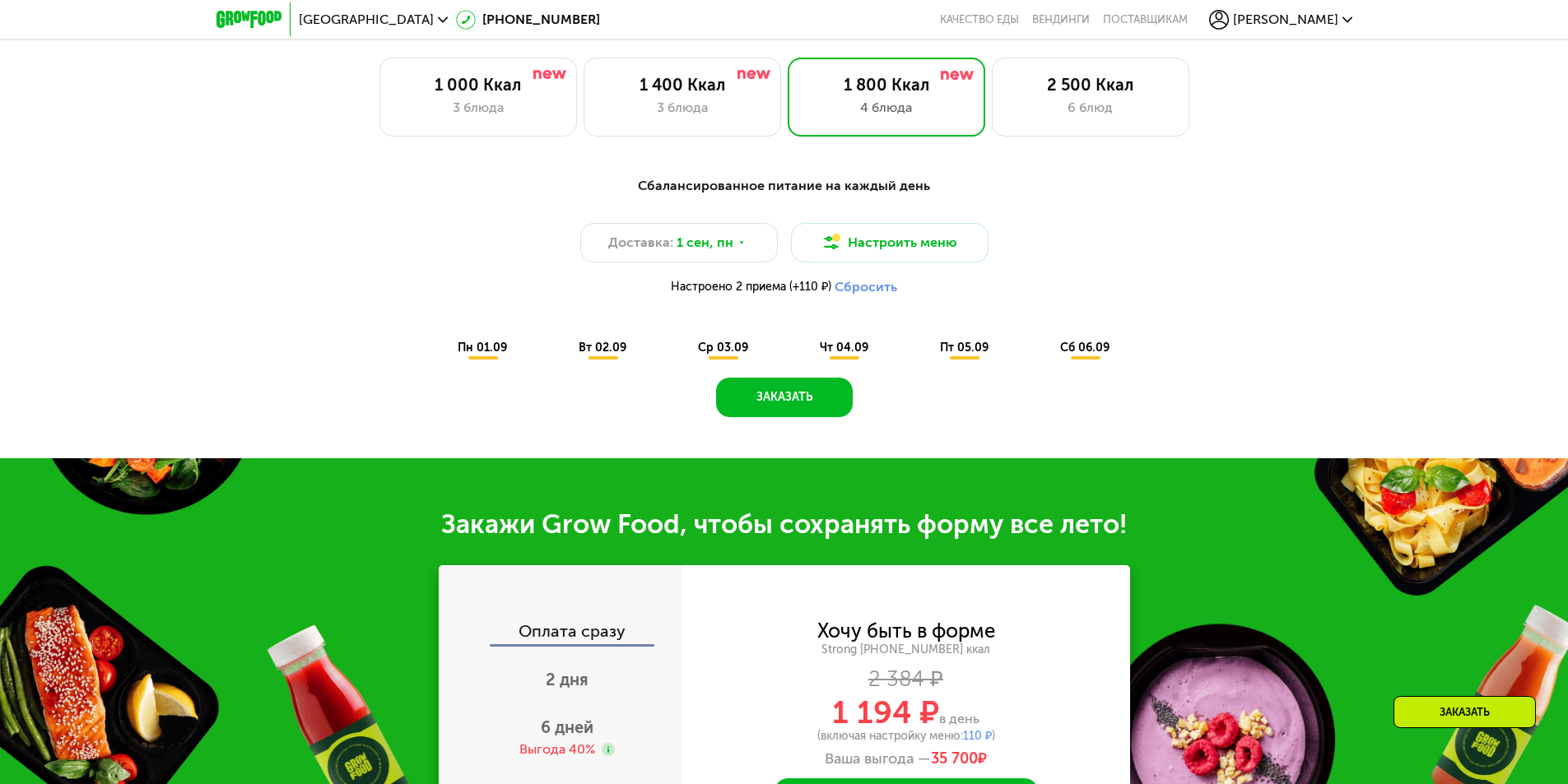
click at [494, 347] on span "пн 01.09" at bounding box center [482, 348] width 49 height 14
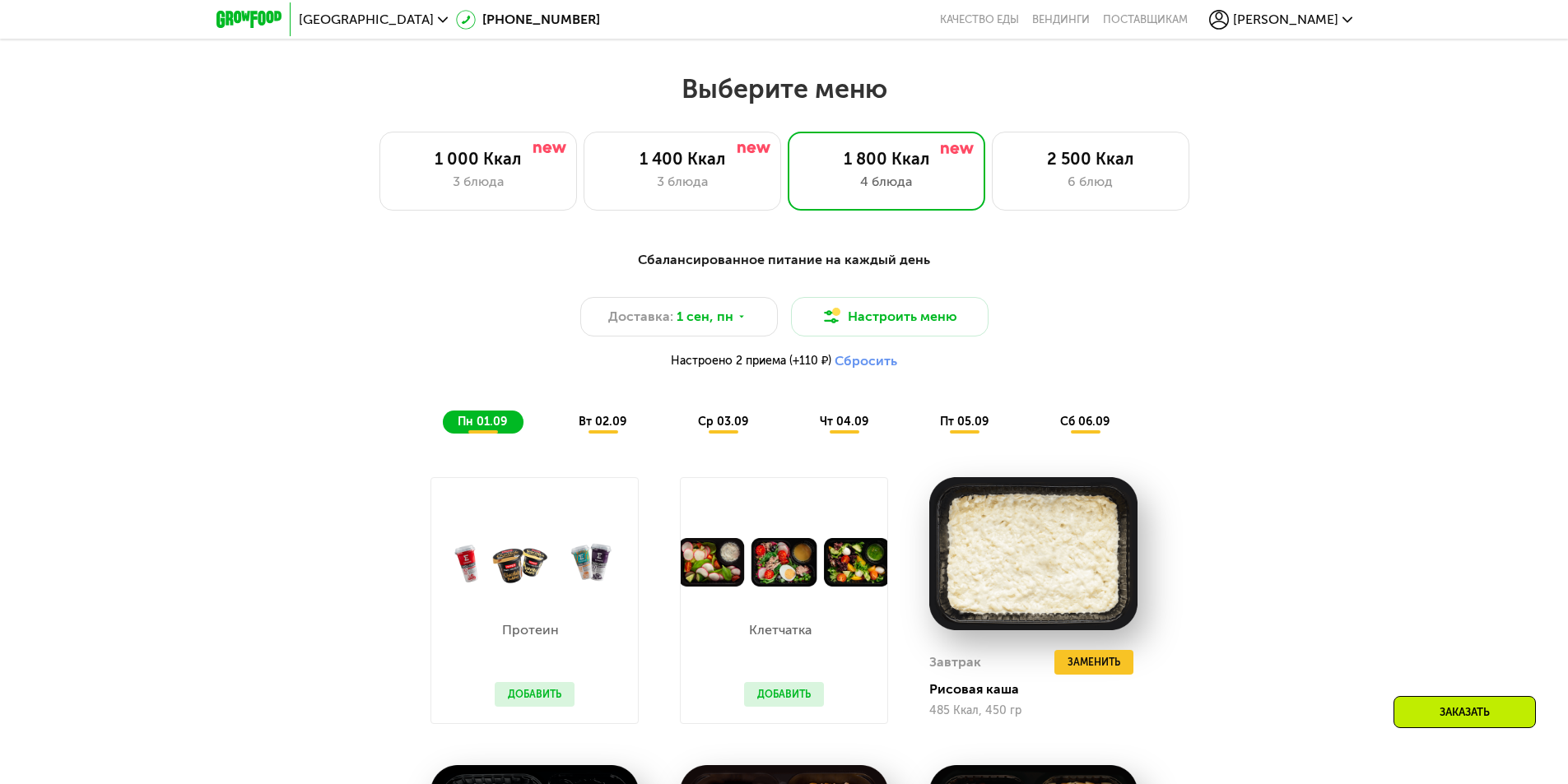
scroll to position [841, 0]
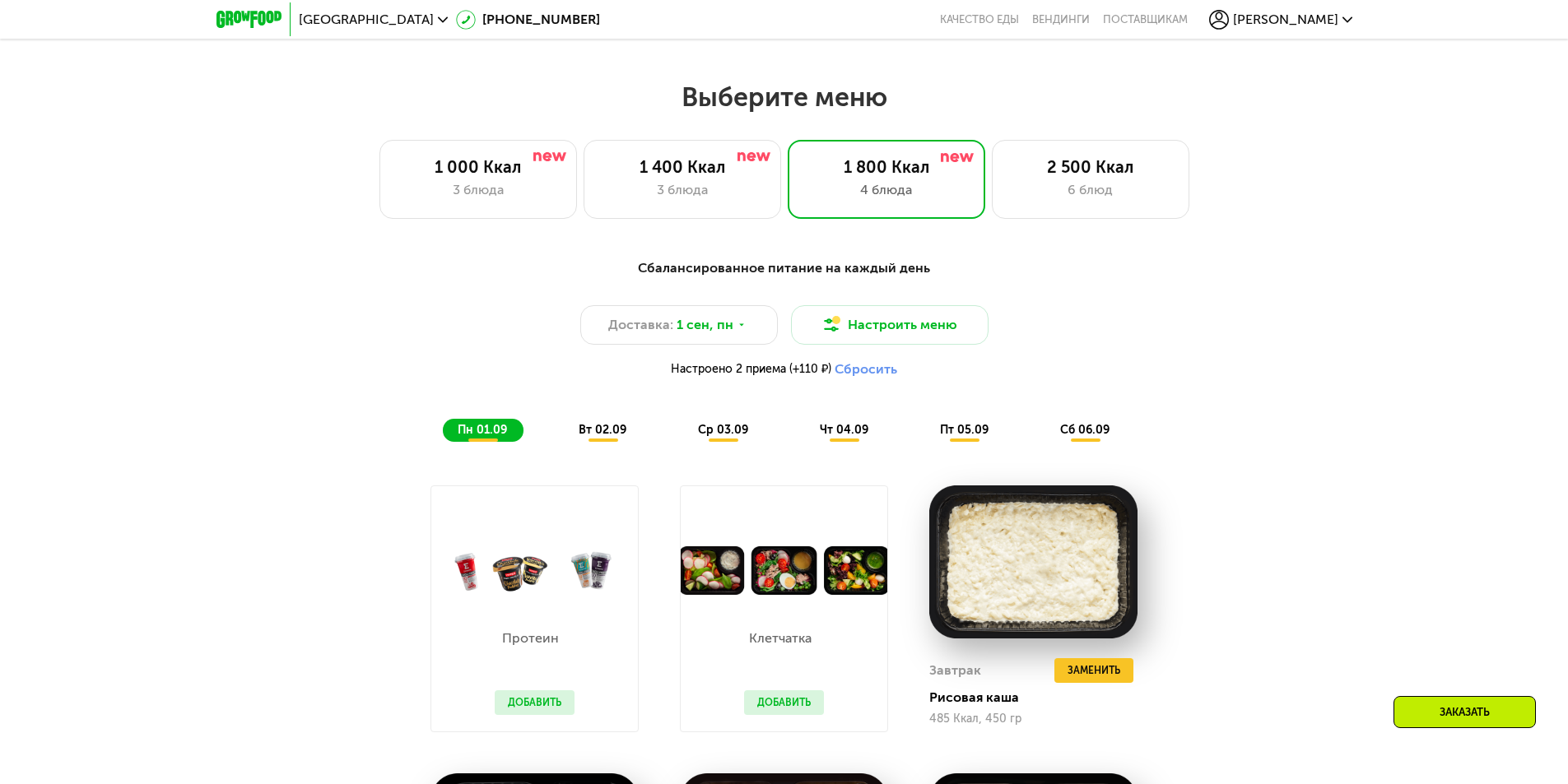
click at [599, 437] on span "вт 02.09" at bounding box center [602, 430] width 48 height 14
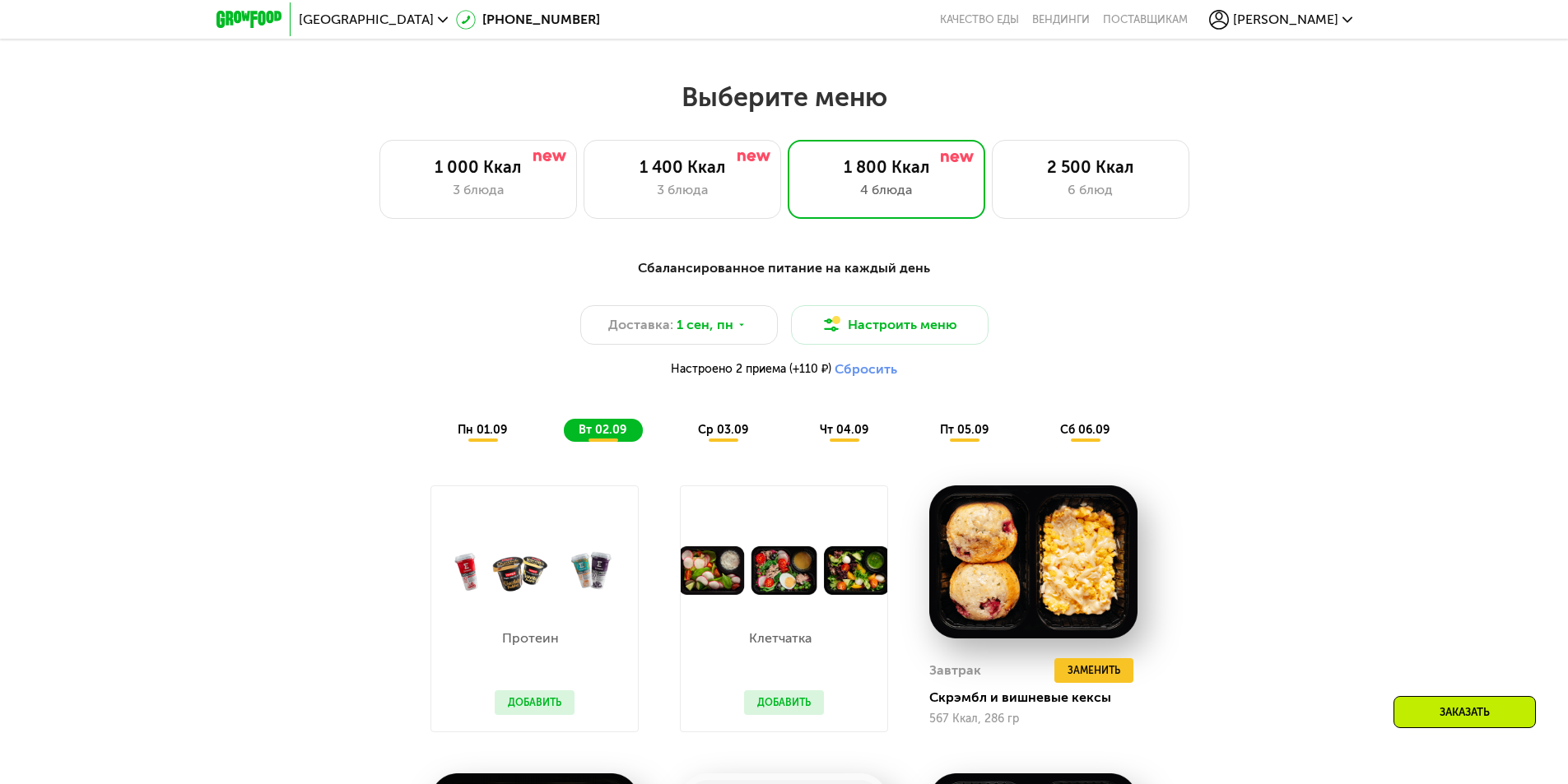
click at [716, 437] on span "ср 03.09" at bounding box center [722, 430] width 50 height 14
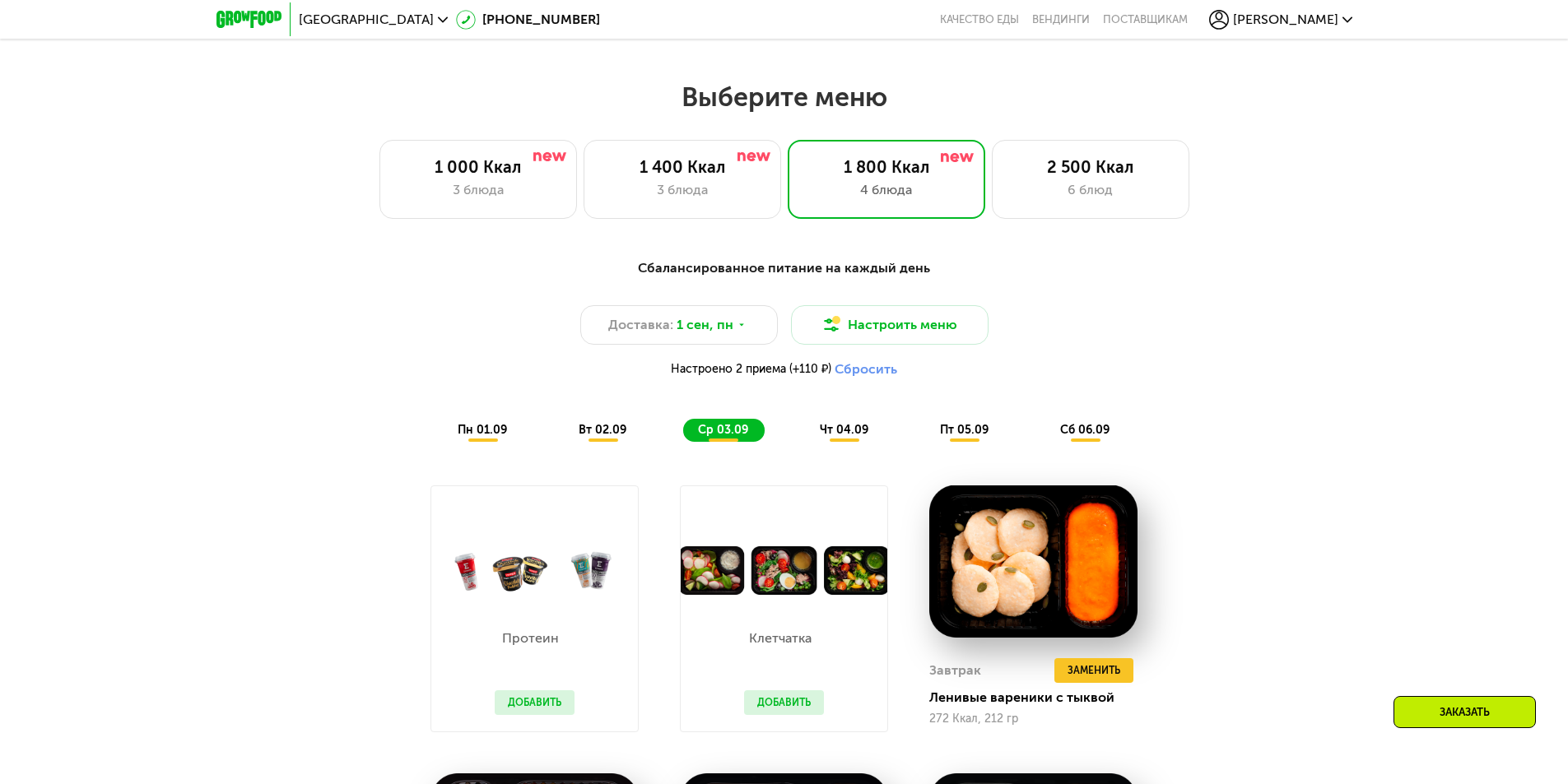
click at [832, 428] on span "чт 04.09" at bounding box center [843, 430] width 48 height 14
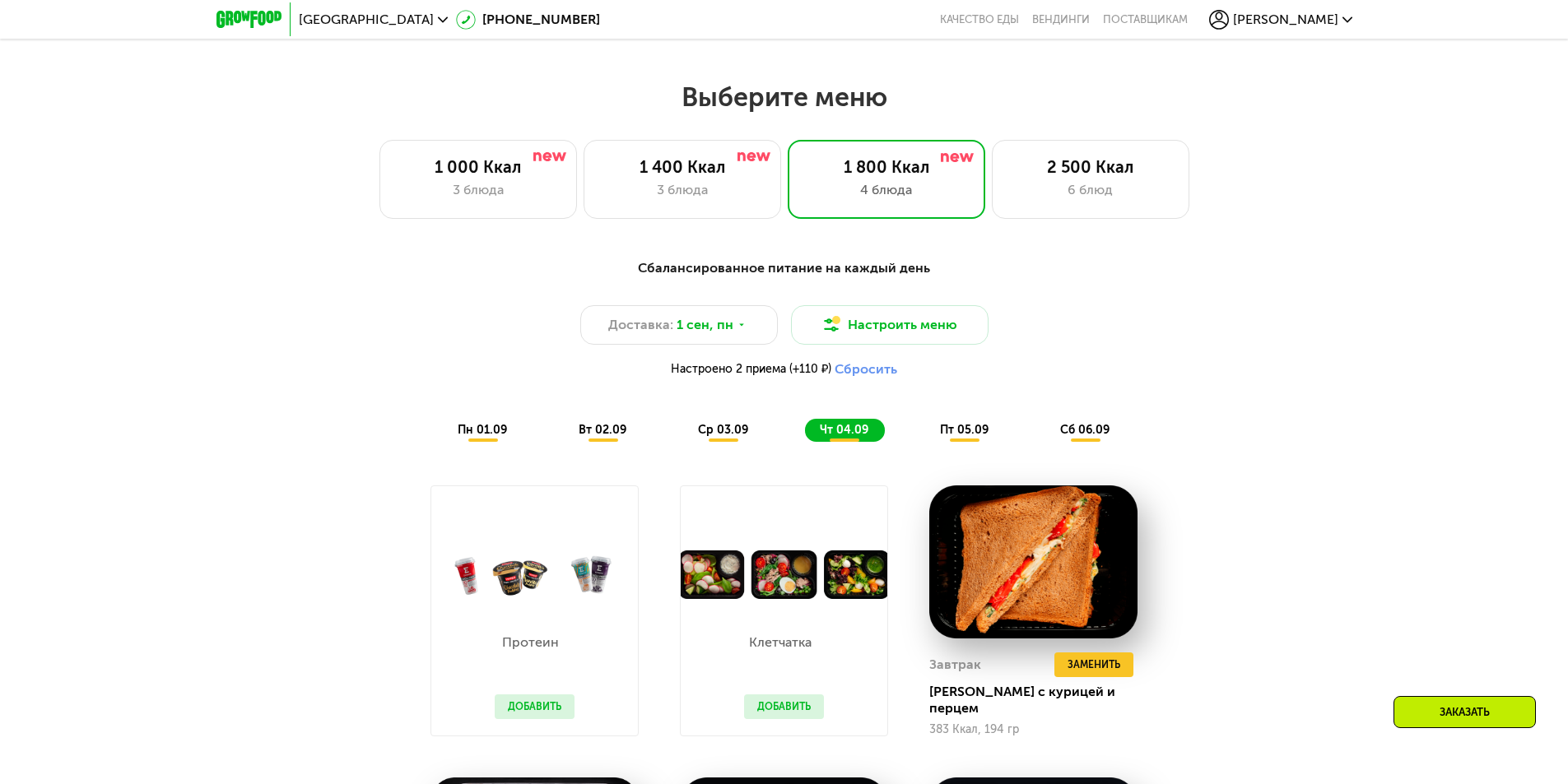
click at [963, 430] on span "пт 05.09" at bounding box center [964, 430] width 48 height 14
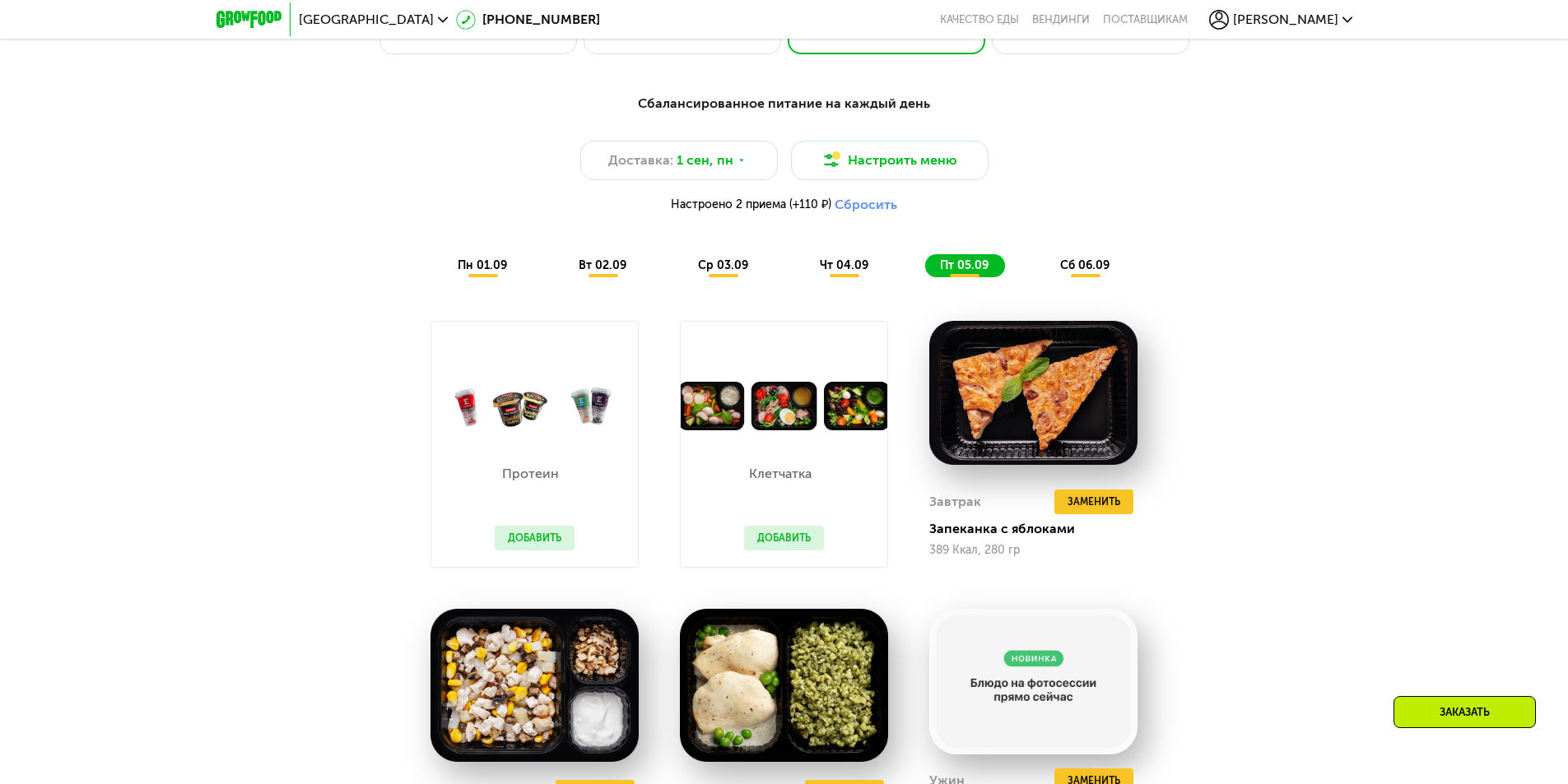
scroll to position [1088, 0]
